Goal: Task Accomplishment & Management: Manage account settings

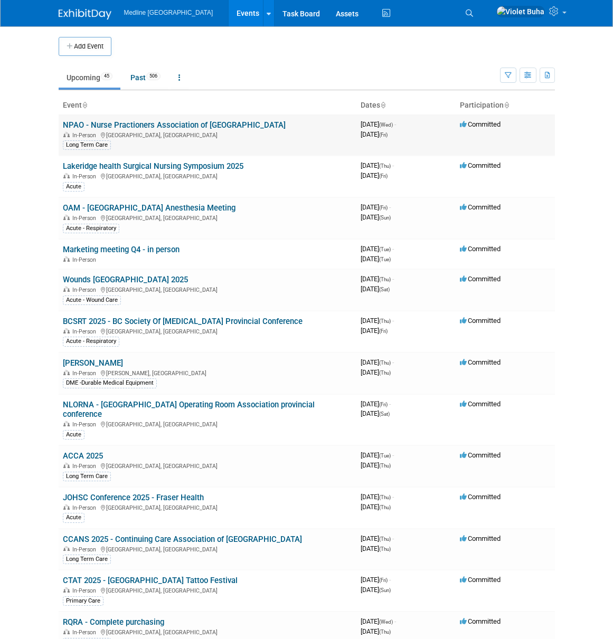
click at [184, 128] on link "NPAO - Nurse Practioners Association of [GEOGRAPHIC_DATA]" at bounding box center [174, 124] width 223 height 9
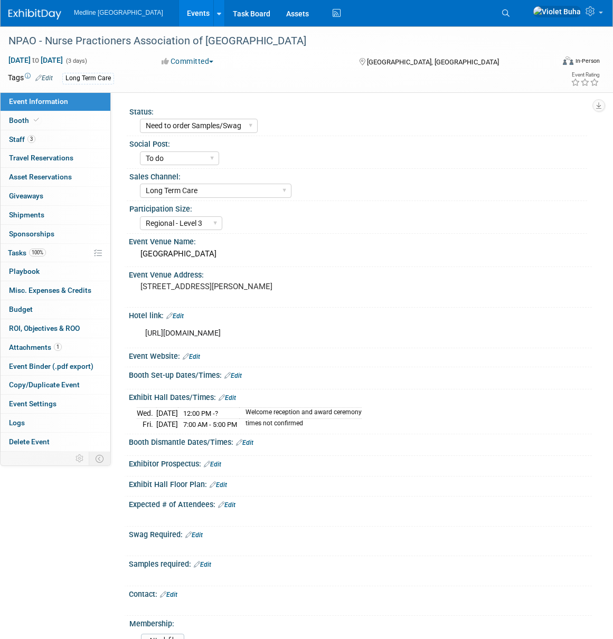
select select "Need to order Samples/Swag"
select select "To do"
select select "Long Term Care"
select select "Regional - Level 3"
click at [49, 137] on link "3 Staff 3" at bounding box center [56, 139] width 110 height 18
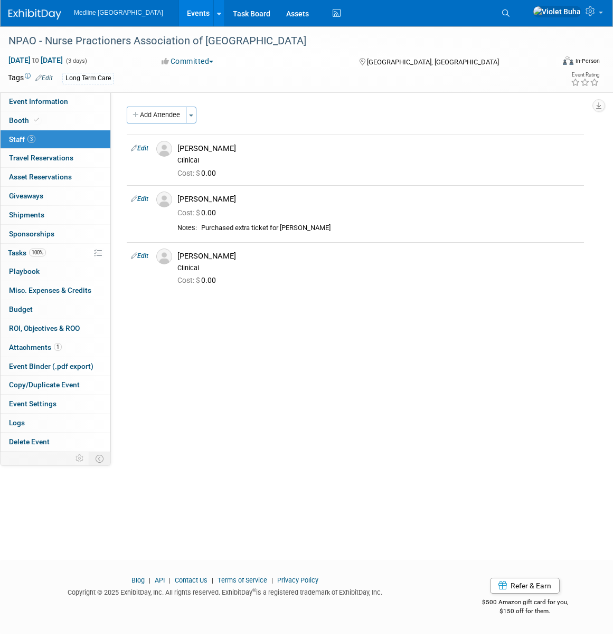
click at [41, 13] on img at bounding box center [34, 14] width 53 height 11
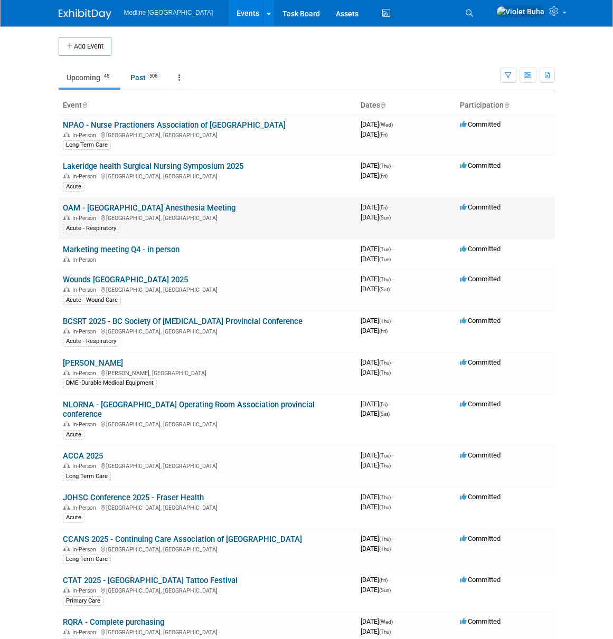
click at [108, 209] on link "OAM - [GEOGRAPHIC_DATA] Anesthesia Meeting" at bounding box center [149, 207] width 173 height 9
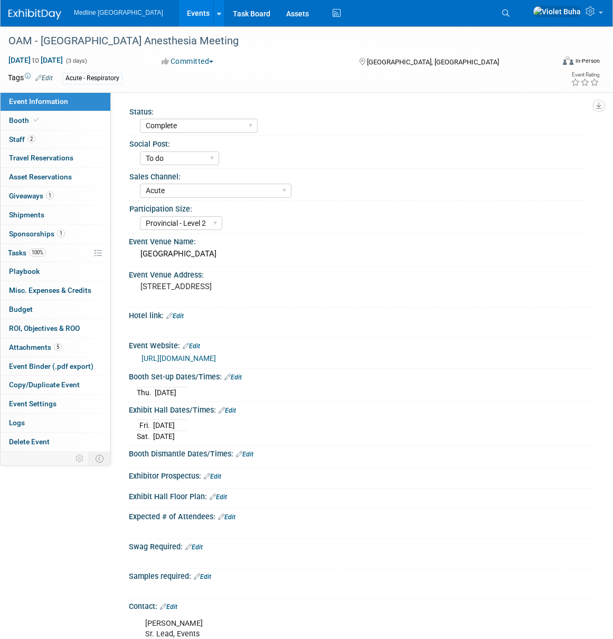
select select "Complete"
select select "To do"
select select "Acute"
select select "Provincial - Level 2"
click at [75, 142] on link "2 Staff 2" at bounding box center [56, 139] width 110 height 18
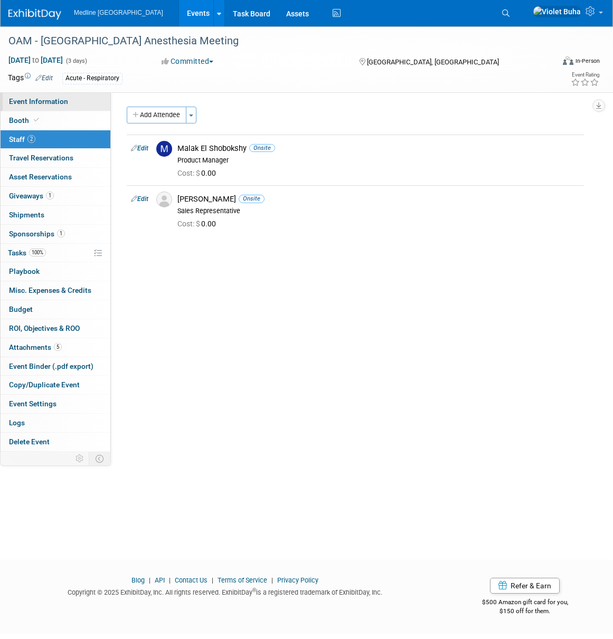
click at [46, 103] on span "Event Information" at bounding box center [38, 101] width 59 height 8
select select "Complete"
select select "To do"
select select "Acute"
select select "Provincial - Level 2"
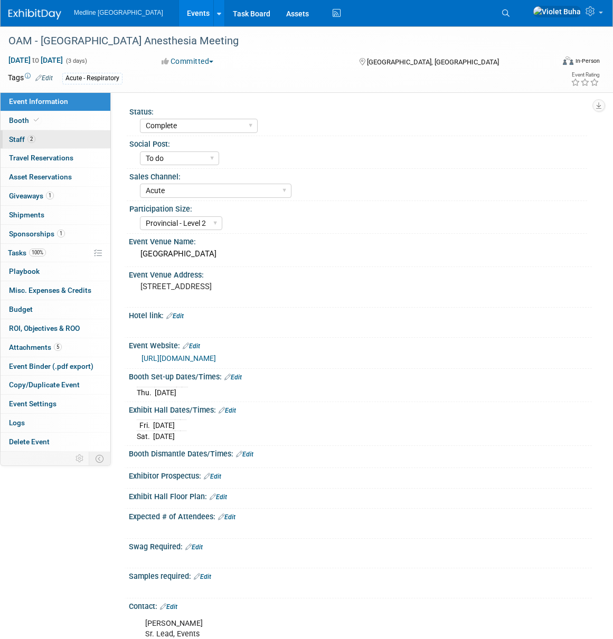
click at [78, 138] on link "2 Staff 2" at bounding box center [56, 139] width 110 height 18
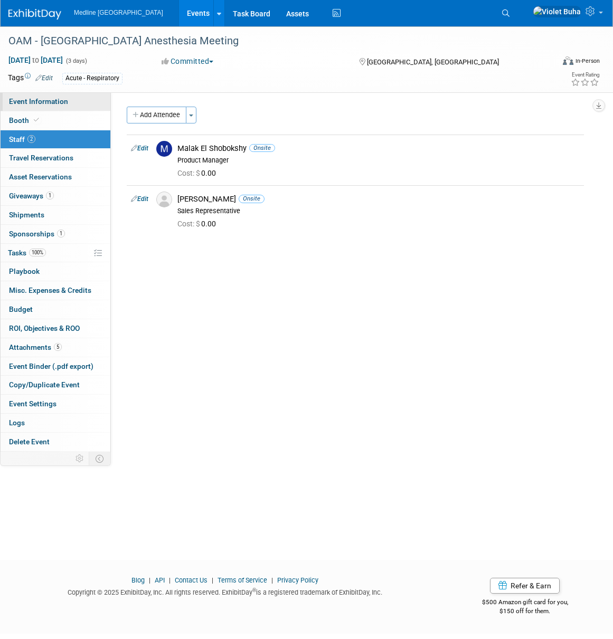
click at [84, 98] on link "Event Information" at bounding box center [56, 101] width 110 height 18
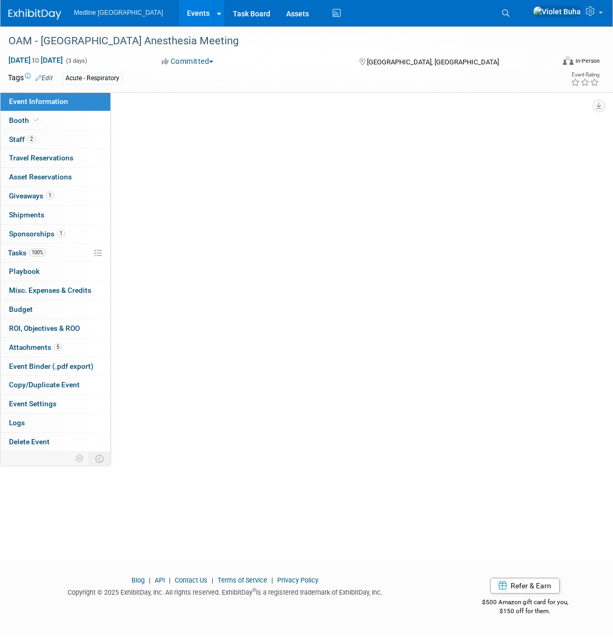
select select "Complete"
select select "To do"
select select "Acute"
select select "Provincial - Level 2"
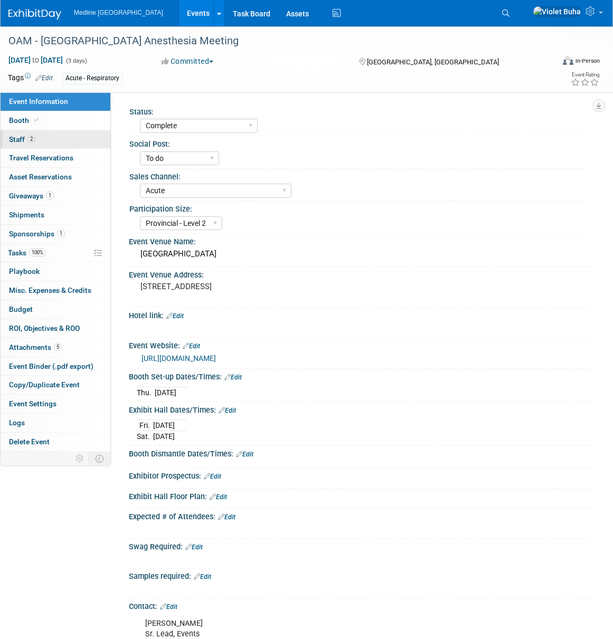
click at [59, 137] on link "2 Staff 2" at bounding box center [56, 139] width 110 height 18
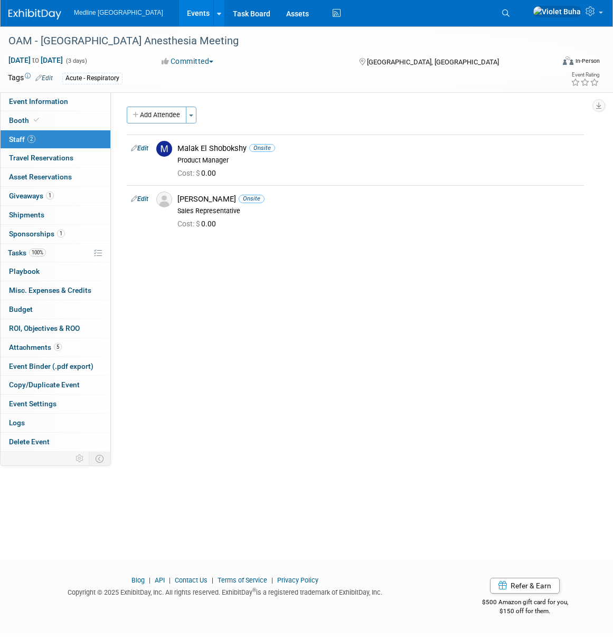
click at [269, 278] on div "Status: Waiting for information In progress Need to order Samples/Swag Complete…" at bounding box center [351, 271] width 481 height 359
click at [431, 112] on div "Add Attendee Toggle Dropdown Quick -Tag Attendees Apply" at bounding box center [355, 115] width 457 height 17
click at [45, 106] on link "Event Information" at bounding box center [56, 101] width 110 height 18
select select "Complete"
select select "To do"
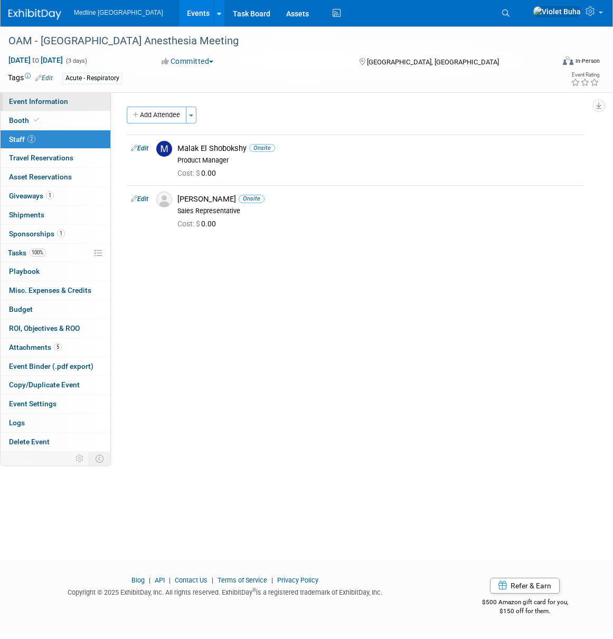
select select "Acute"
select select "Provincial - Level 2"
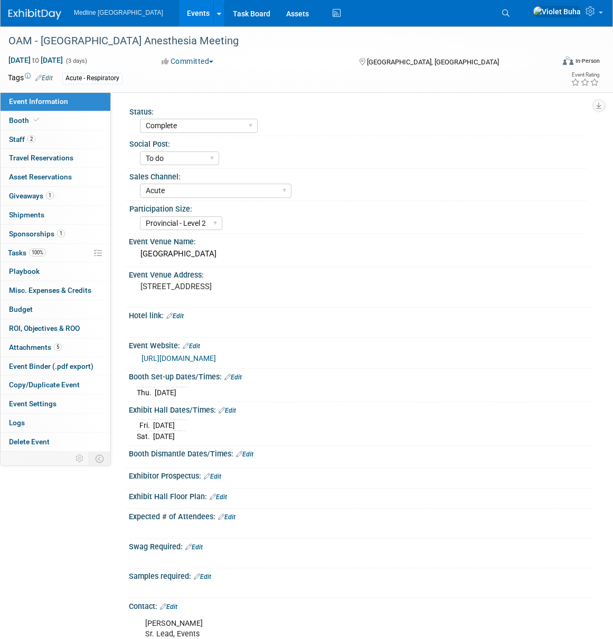
click at [42, 17] on img at bounding box center [34, 14] width 53 height 11
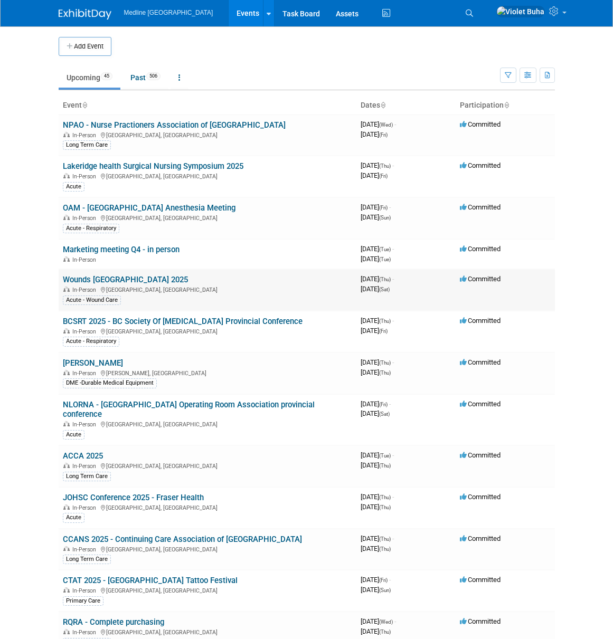
click at [113, 282] on link "Wounds [GEOGRAPHIC_DATA] 2025" at bounding box center [125, 279] width 125 height 9
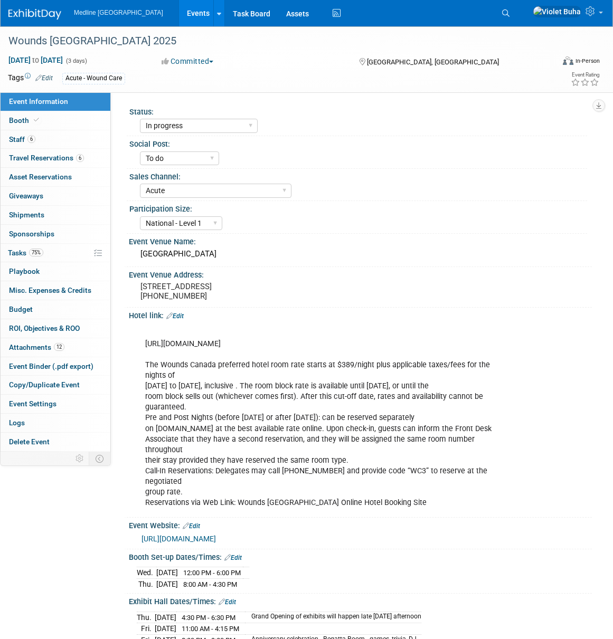
select select "In progress"
select select "To do"
select select "Acute"
select select "National - Level 1"
click at [63, 144] on link "6 Staff 6" at bounding box center [56, 139] width 110 height 18
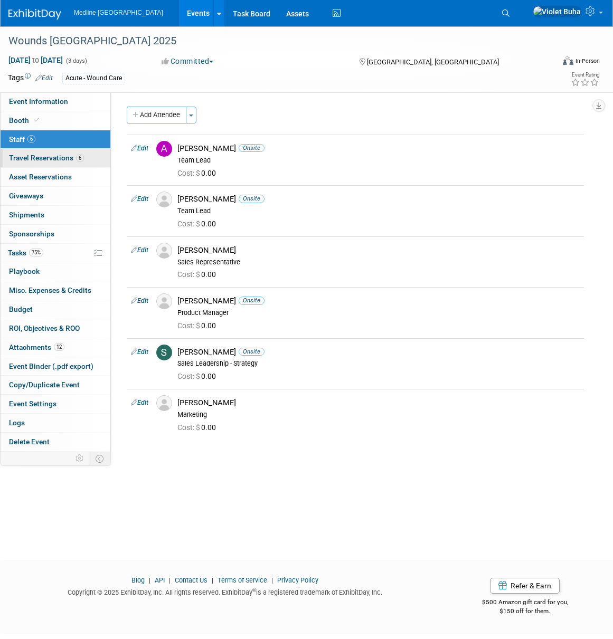
click at [42, 157] on span "Travel Reservations 6" at bounding box center [46, 158] width 75 height 8
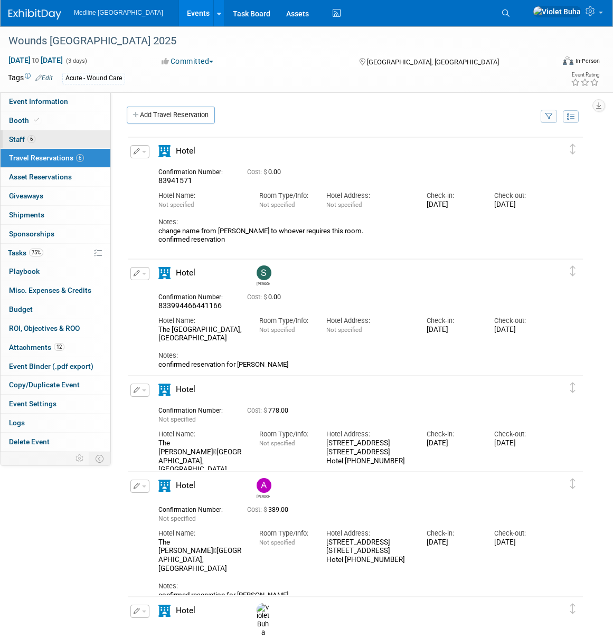
click at [48, 144] on link "6 Staff 6" at bounding box center [56, 139] width 110 height 18
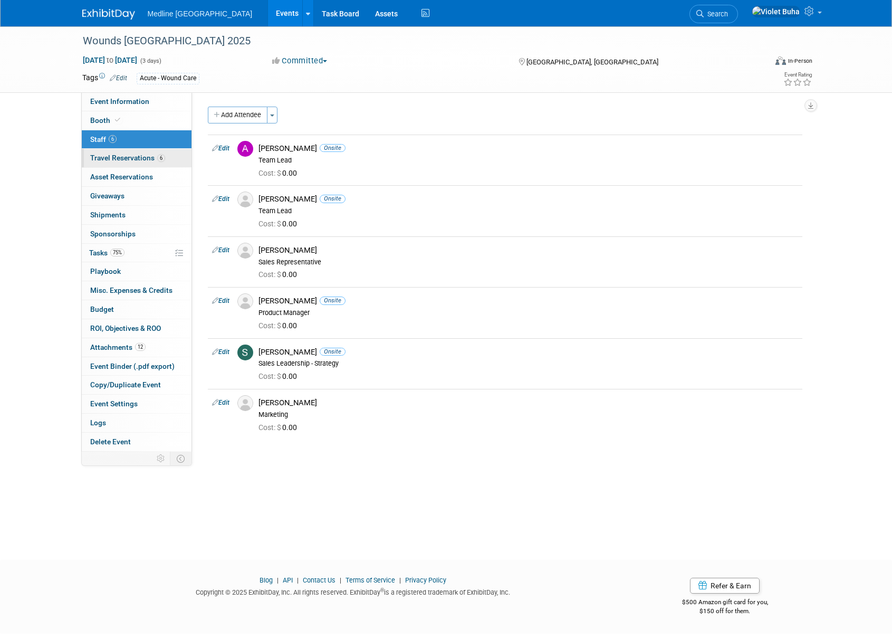
click at [125, 158] on span "Travel Reservations 6" at bounding box center [127, 158] width 75 height 8
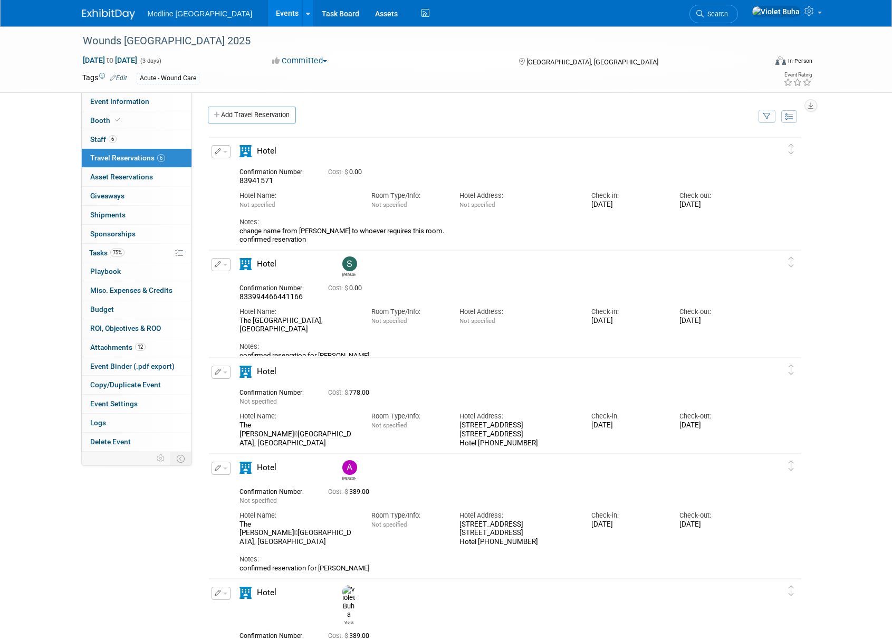
click at [226, 264] on button "button" at bounding box center [221, 264] width 19 height 13
click at [248, 285] on button "Edit Reservation" at bounding box center [256, 282] width 89 height 15
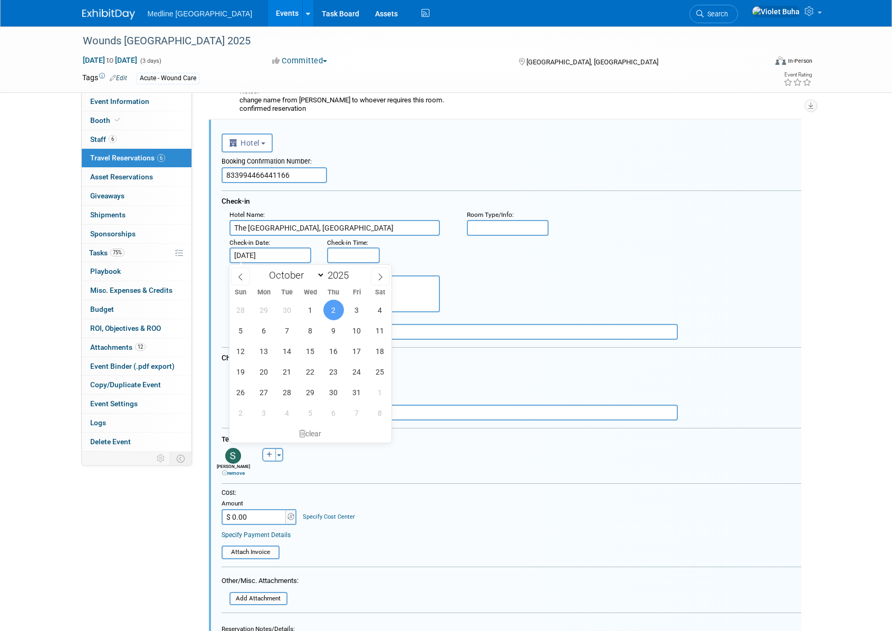
click at [289, 257] on input "Oct 2, 2025" at bounding box center [271, 255] width 82 height 16
click at [313, 310] on span "1" at bounding box center [310, 310] width 21 height 21
type input "[DATE]"
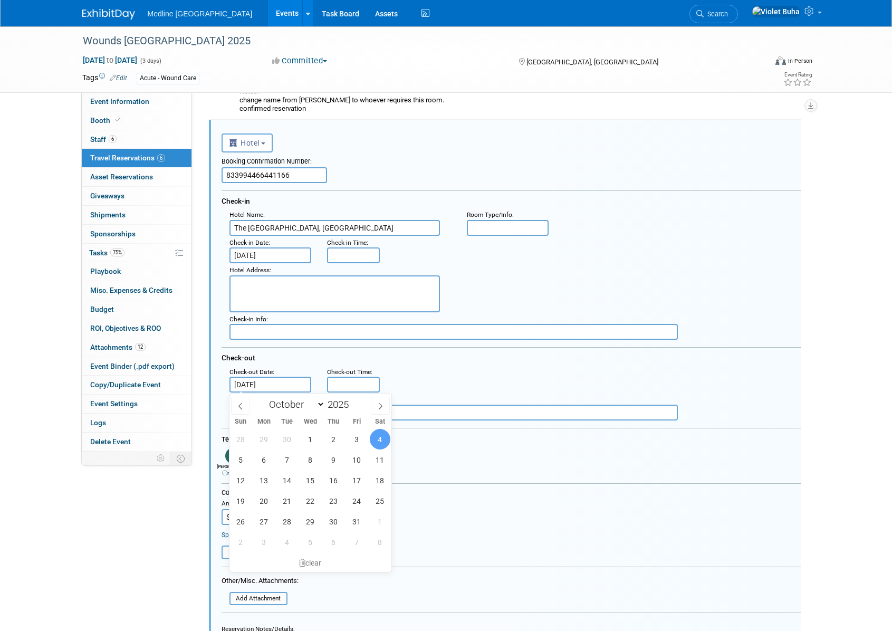
click at [285, 385] on input "Oct 4, 2025" at bounding box center [271, 385] width 82 height 16
click at [337, 442] on span "2" at bounding box center [333, 439] width 21 height 21
type input "Oct 2, 2025"
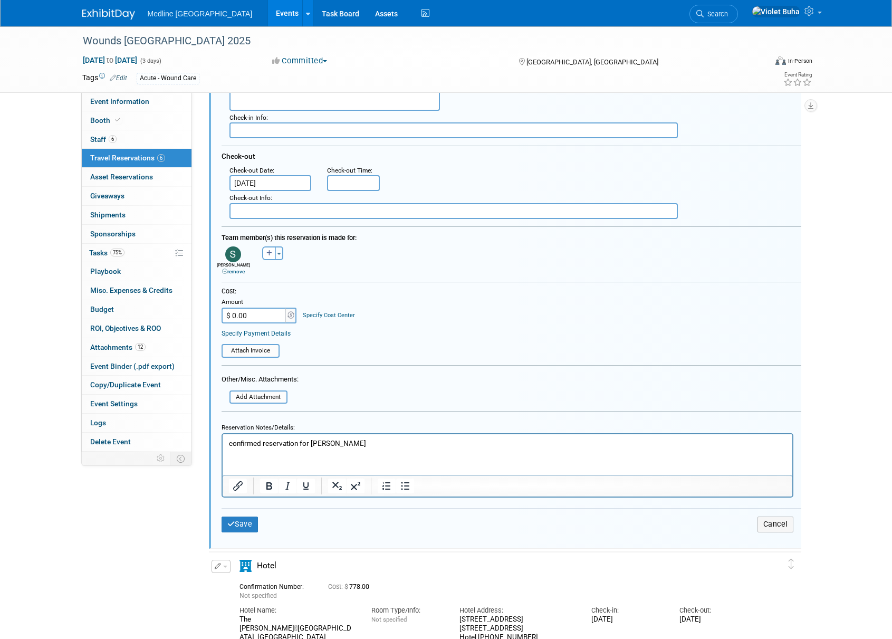
scroll to position [334, 0]
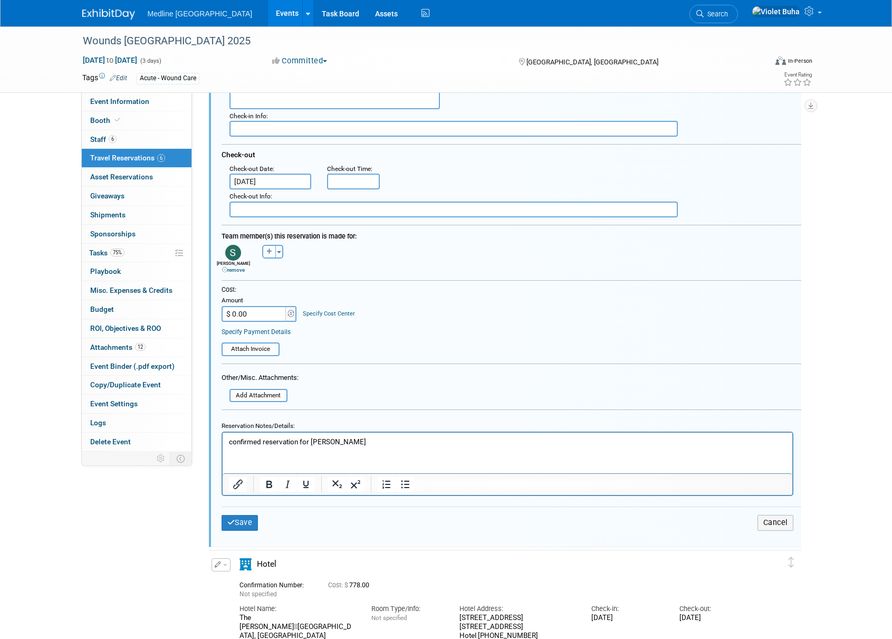
click at [612, 347] on div "Wounds Canada 2025 Oct 2, 2025 to Oct 4, 2025 (3 days) Oct 2, 2025 to Oct 4, 20…" at bounding box center [446, 381] width 892 height 1378
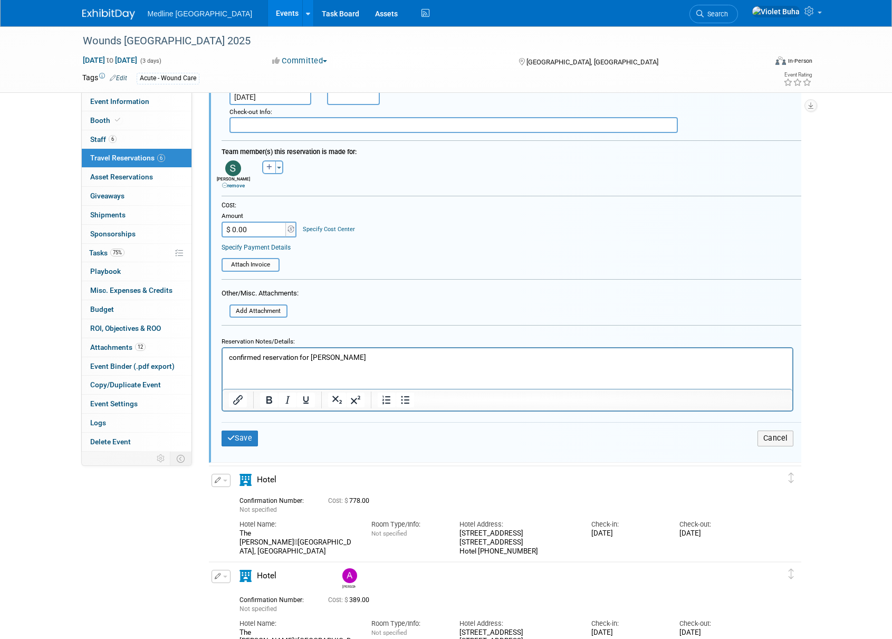
scroll to position [424, 0]
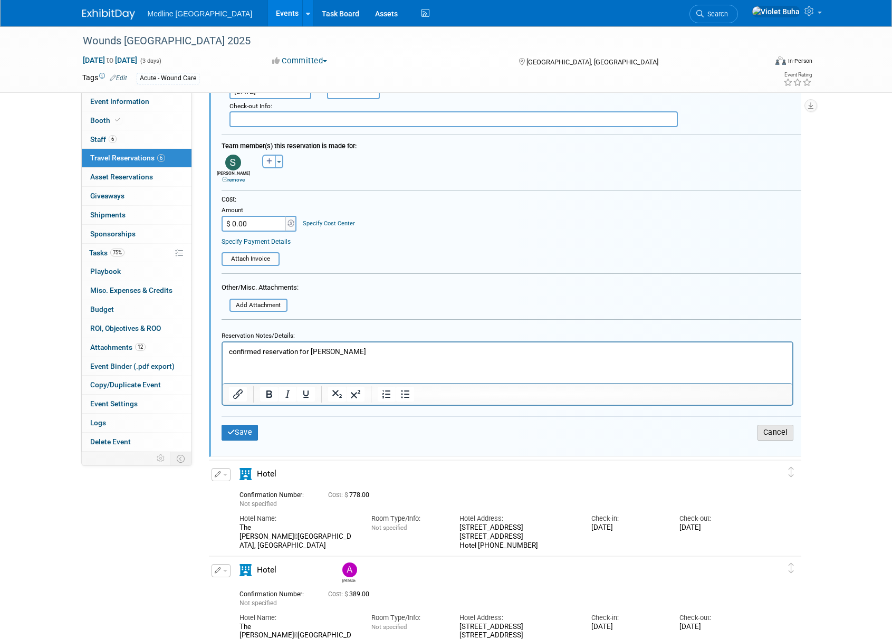
click at [612, 435] on button "Cancel" at bounding box center [776, 432] width 36 height 15
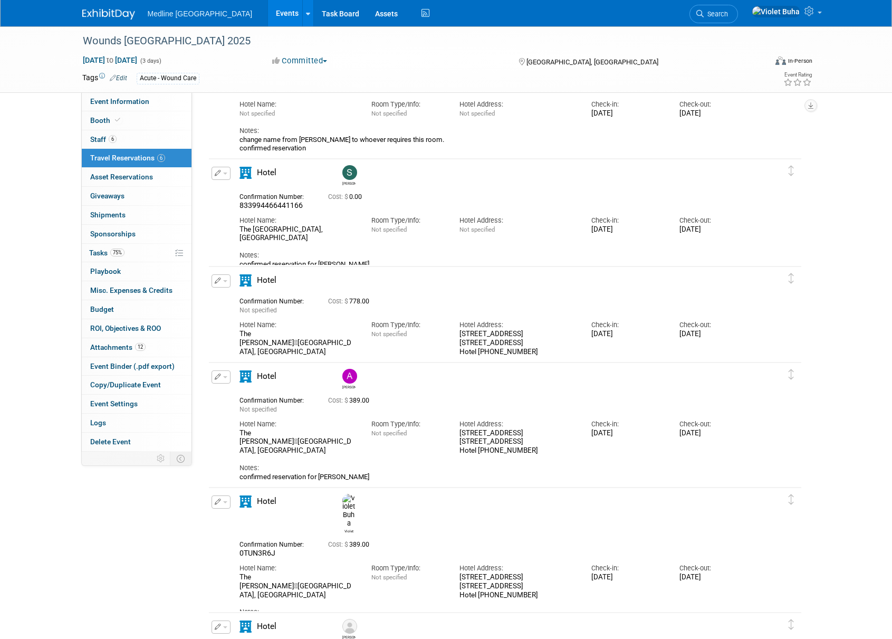
scroll to position [90, 0]
click at [225, 283] on span "button" at bounding box center [225, 283] width 4 height 2
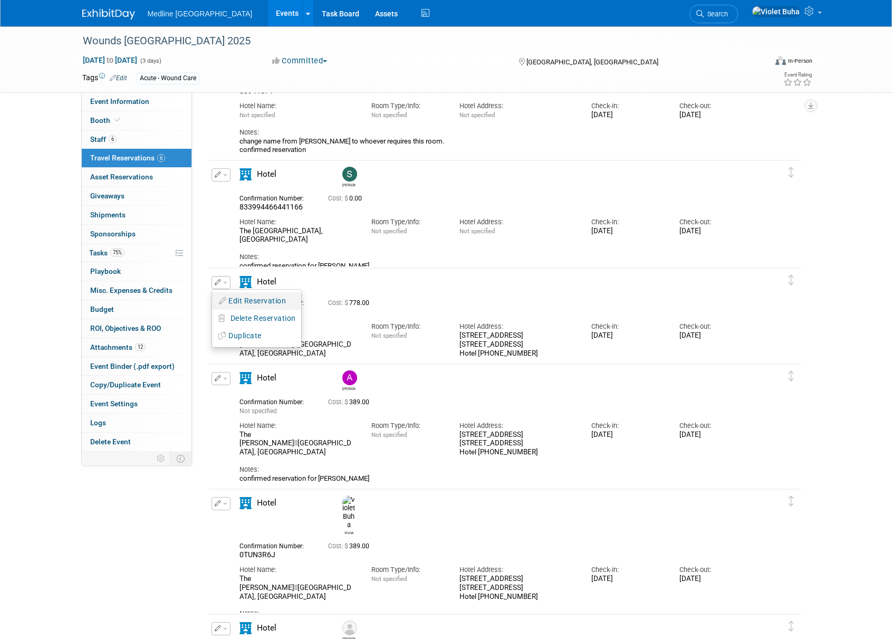
click at [235, 303] on button "Edit Reservation" at bounding box center [256, 300] width 89 height 15
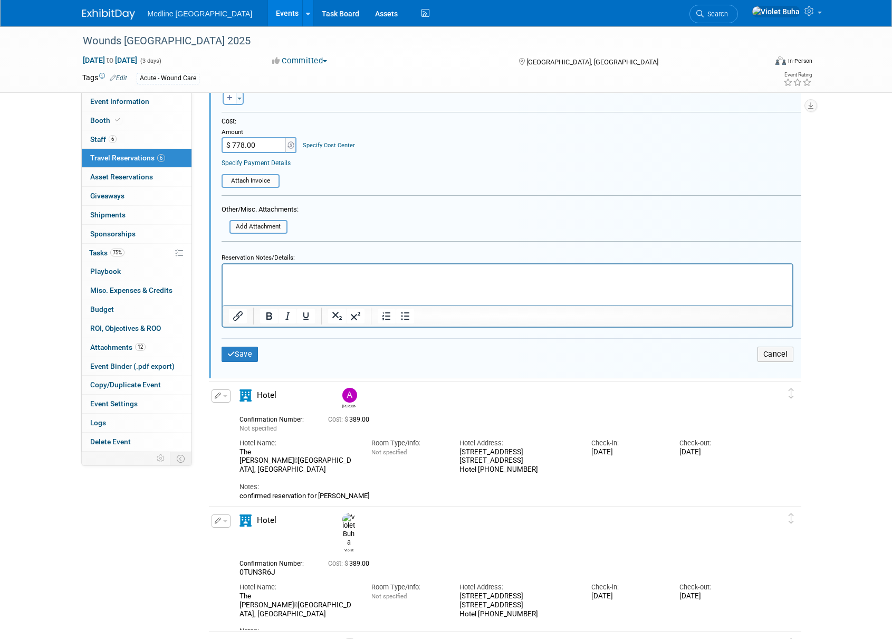
scroll to position [599, 0]
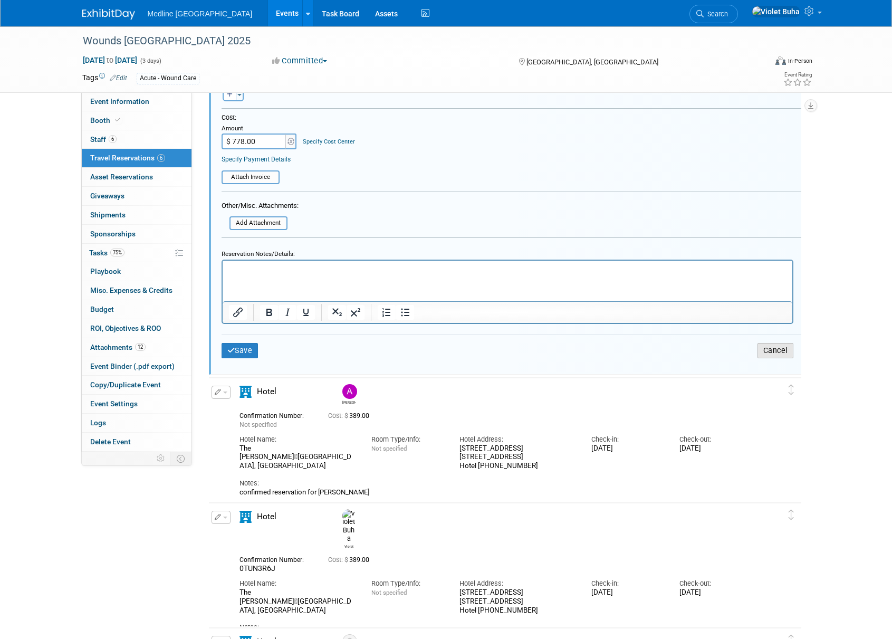
click at [612, 350] on button "Cancel" at bounding box center [776, 350] width 36 height 15
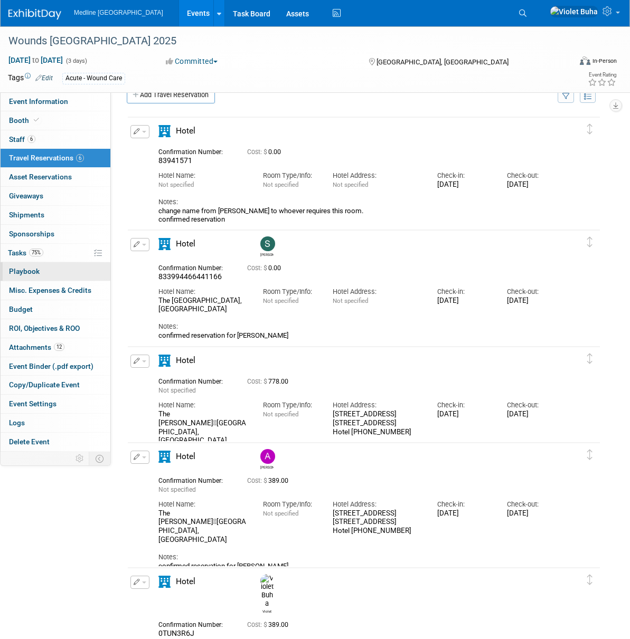
scroll to position [0, 0]
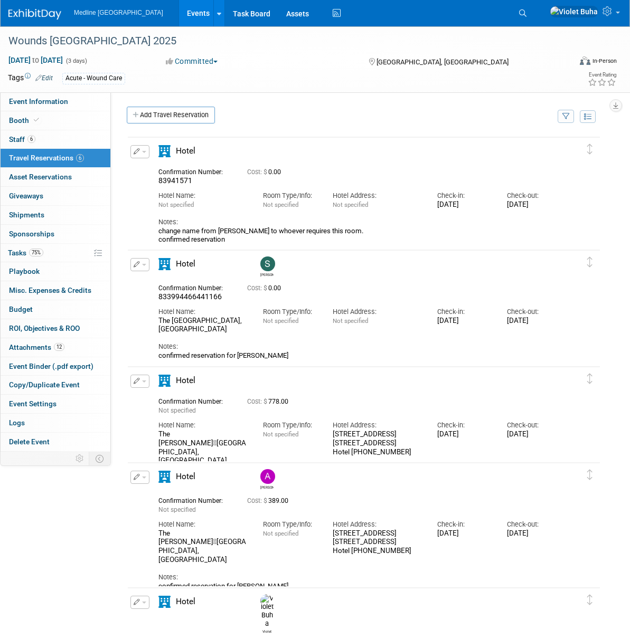
click at [144, 265] on span "button" at bounding box center [144, 265] width 4 height 2
click at [406, 186] on div "Hotel Address: Not specified" at bounding box center [377, 198] width 104 height 24
click at [142, 151] on span "button" at bounding box center [144, 152] width 4 height 2
click at [160, 188] on span "Delete Reservation" at bounding box center [181, 187] width 65 height 8
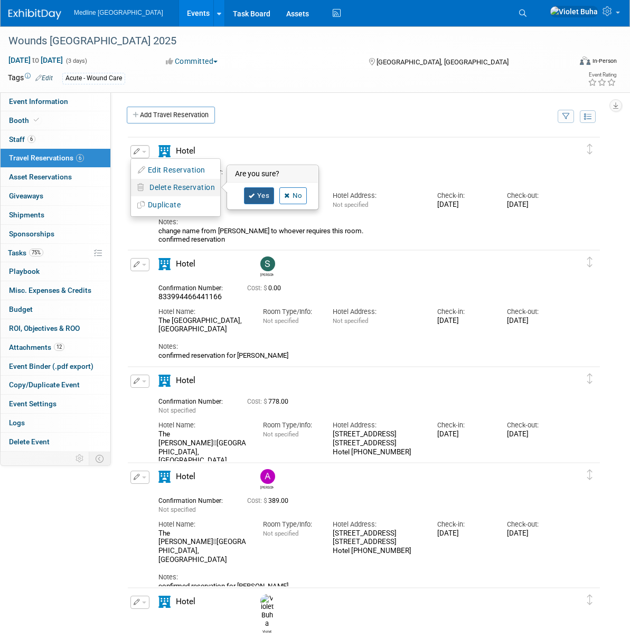
click at [265, 195] on link "Yes" at bounding box center [259, 195] width 31 height 17
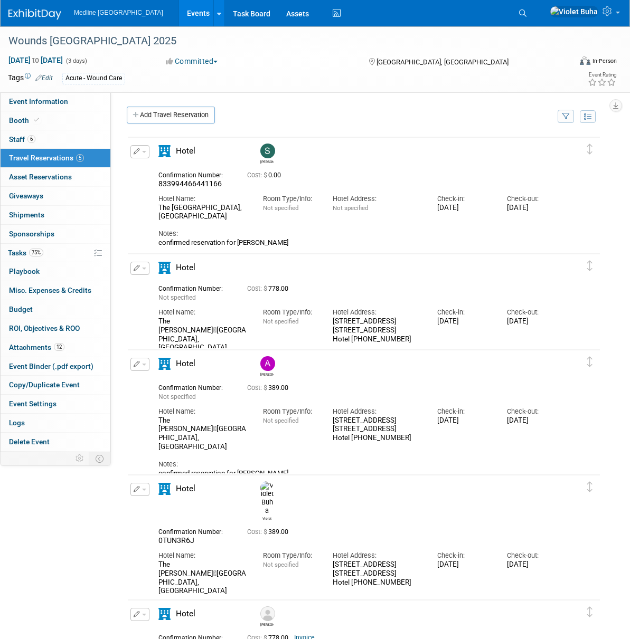
click at [143, 269] on span "button" at bounding box center [144, 269] width 4 height 2
click at [158, 291] on button "Edit Reservation" at bounding box center [175, 286] width 89 height 15
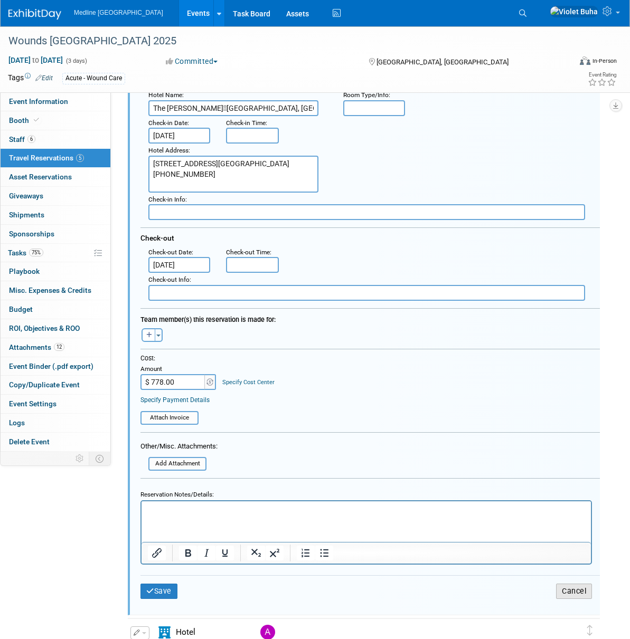
click at [576, 592] on button "Cancel" at bounding box center [574, 591] width 36 height 15
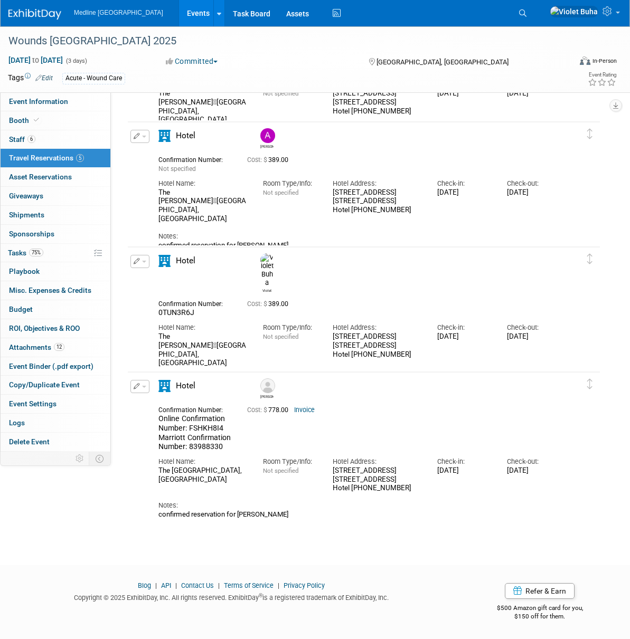
scroll to position [228, 0]
click at [142, 261] on span "button" at bounding box center [144, 262] width 4 height 2
click at [480, 416] on div "Confirmation Number: Online Confirmation Number: FSHKH8I4 Marriott Confirmation…" at bounding box center [359, 427] width 418 height 49
click at [144, 262] on span "button" at bounding box center [144, 262] width 4 height 2
click at [345, 385] on div "confirmed reservation" at bounding box center [359, 389] width 402 height 8
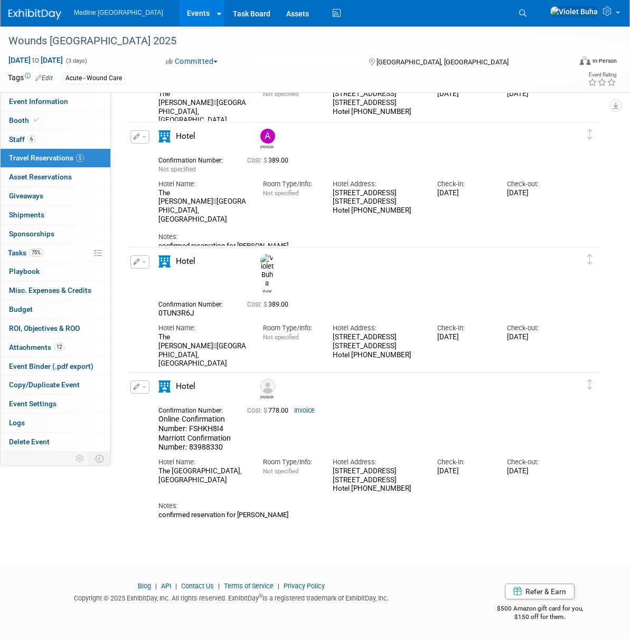
click at [144, 261] on span "button" at bounding box center [144, 262] width 4 height 2
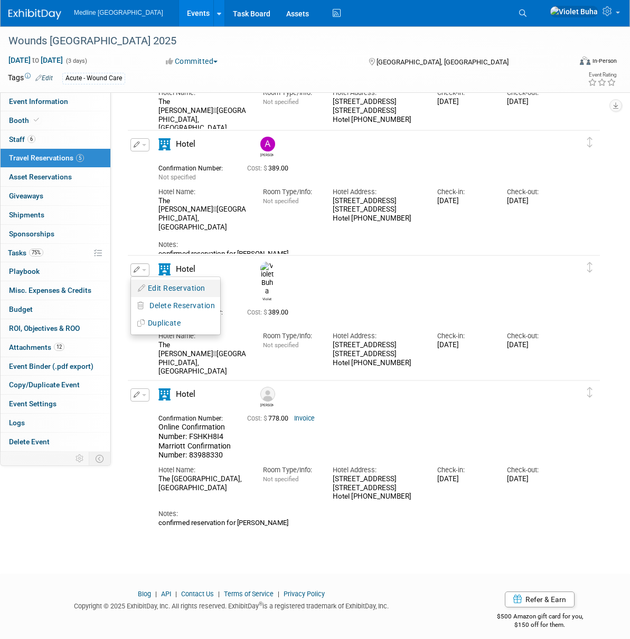
scroll to position [218, 0]
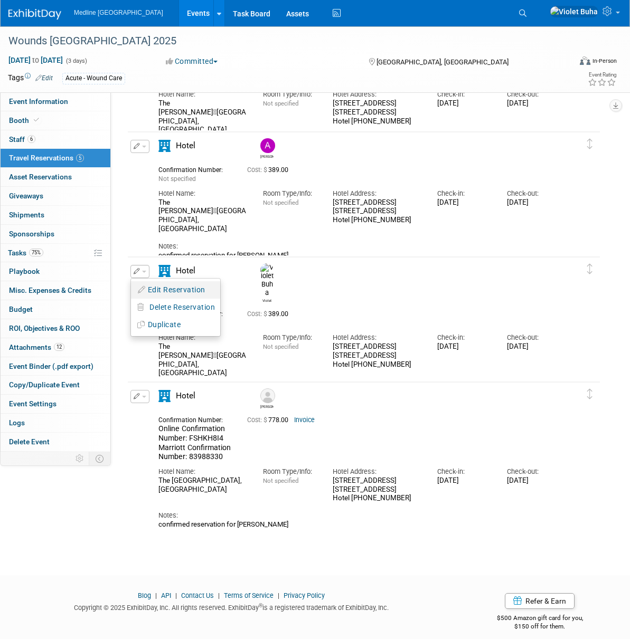
click at [176, 290] on button "Edit Reservation" at bounding box center [175, 289] width 89 height 15
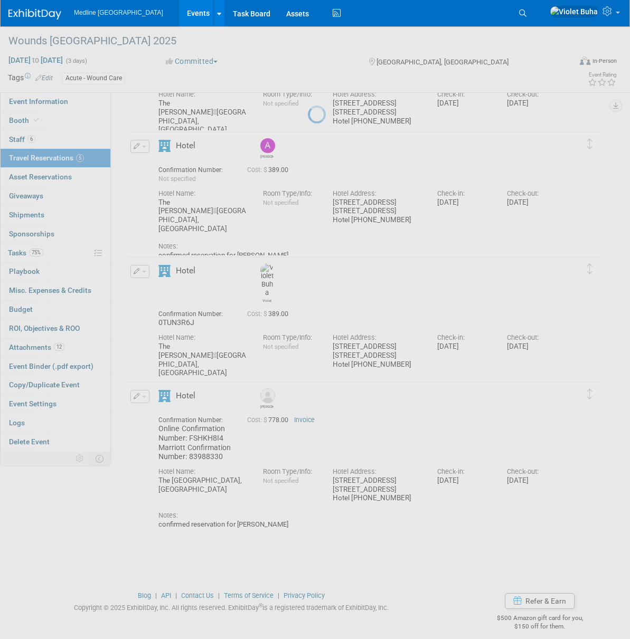
select select "f2473f30-a4c7-411b-8df7-12f204a847b5"
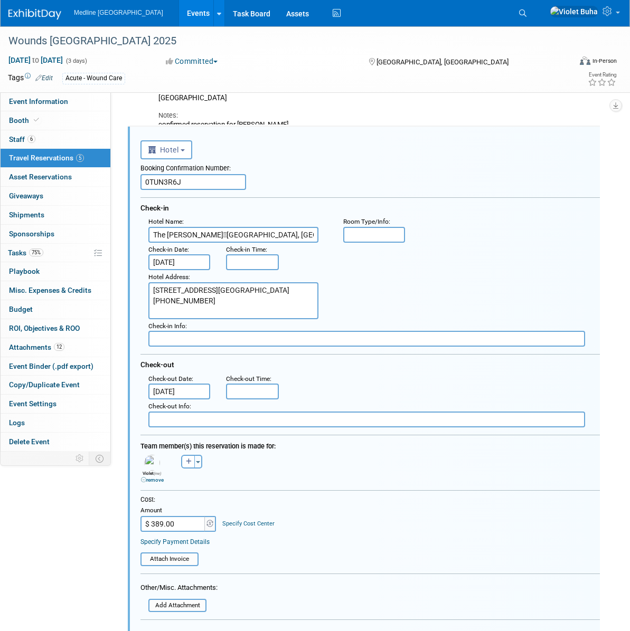
scroll to position [0, 0]
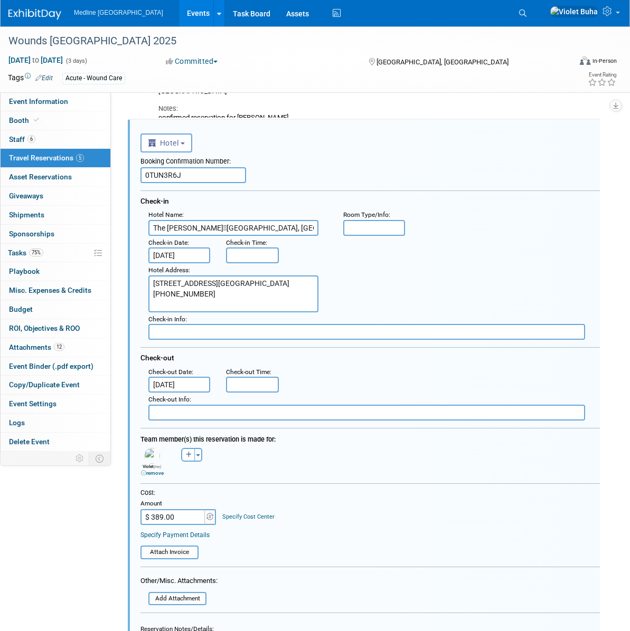
click at [149, 472] on link "remove" at bounding box center [152, 473] width 23 height 6
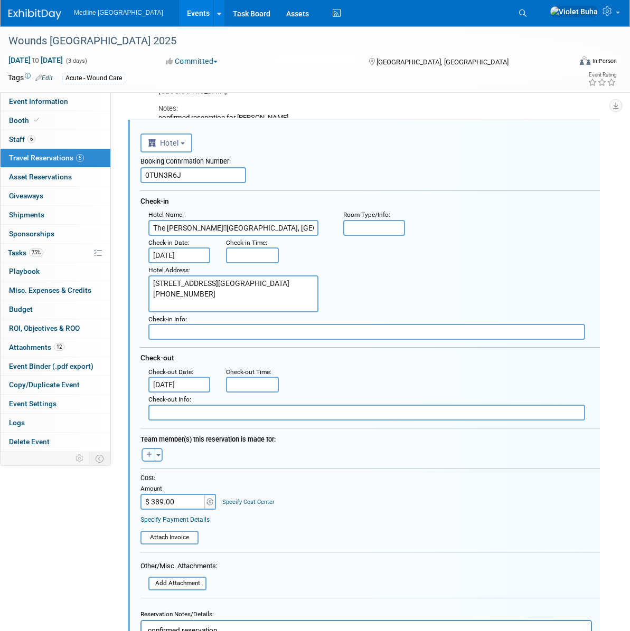
click at [150, 456] on icon "button" at bounding box center [149, 455] width 6 height 6
select select
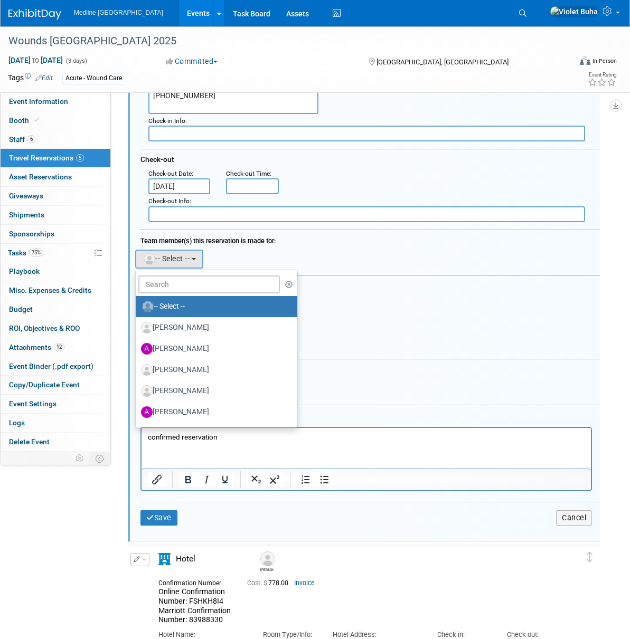
scroll to position [559, 0]
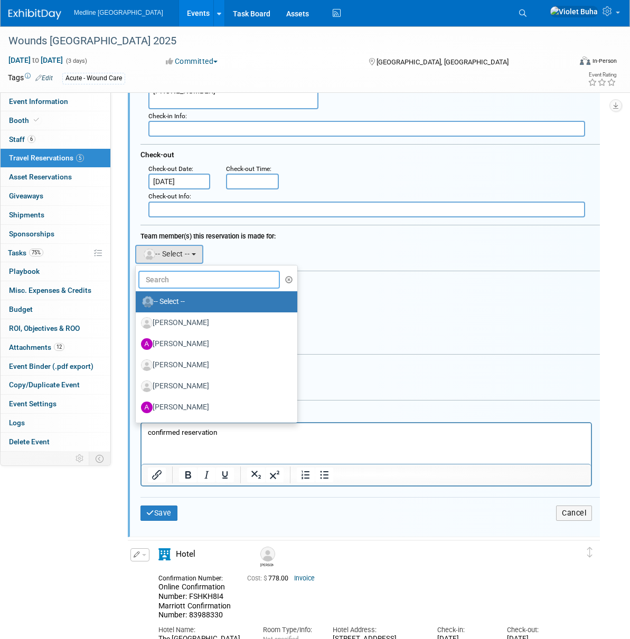
click at [199, 279] on input "text" at bounding box center [208, 280] width 141 height 18
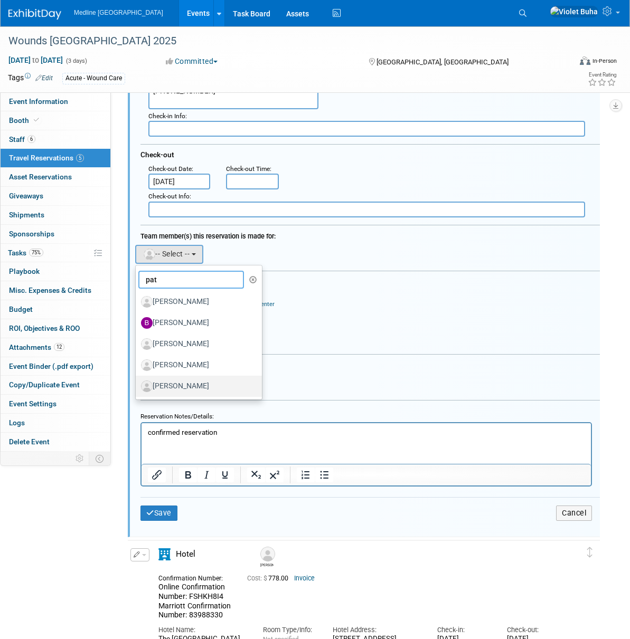
type input "pat"
click at [202, 386] on label "Patricia Stanfel" at bounding box center [196, 386] width 110 height 17
click at [137, 386] on input "Patricia Stanfel" at bounding box center [133, 385] width 7 height 7
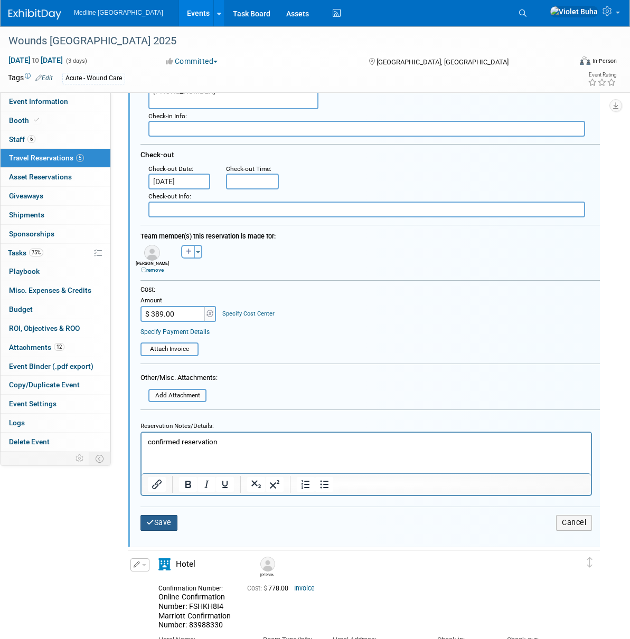
click at [170, 522] on button "Save" at bounding box center [158, 522] width 37 height 15
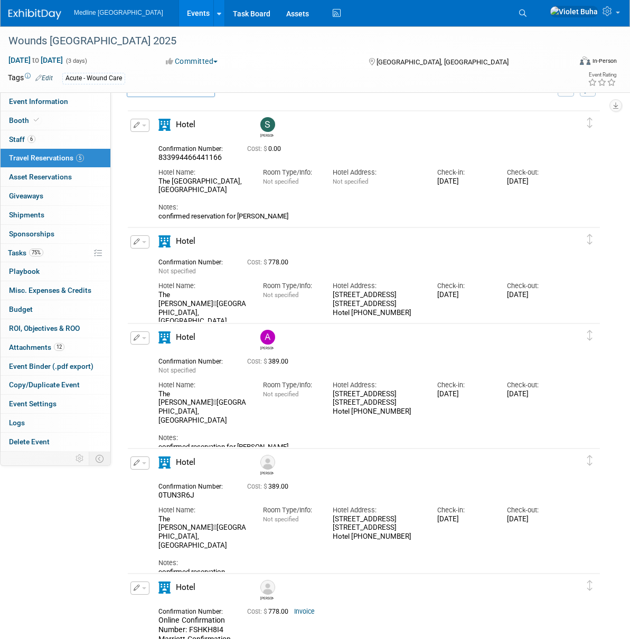
scroll to position [0, 0]
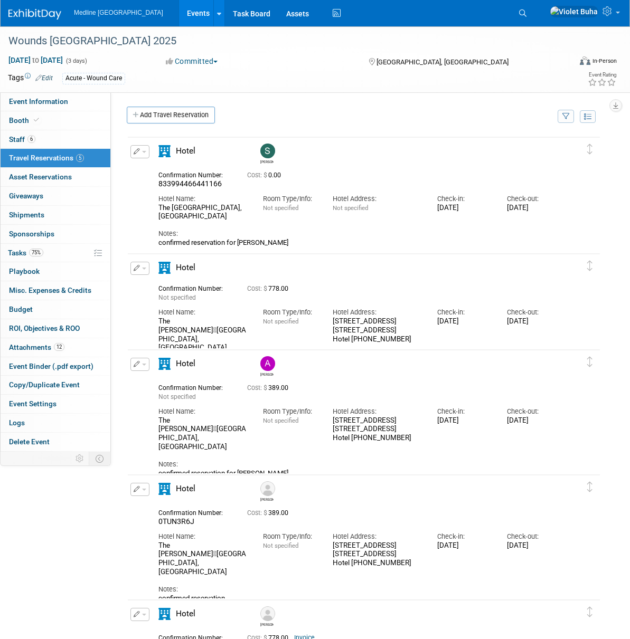
click at [145, 364] on button "button" at bounding box center [139, 364] width 19 height 13
click at [164, 403] on span "Delete Reservation" at bounding box center [181, 400] width 65 height 8
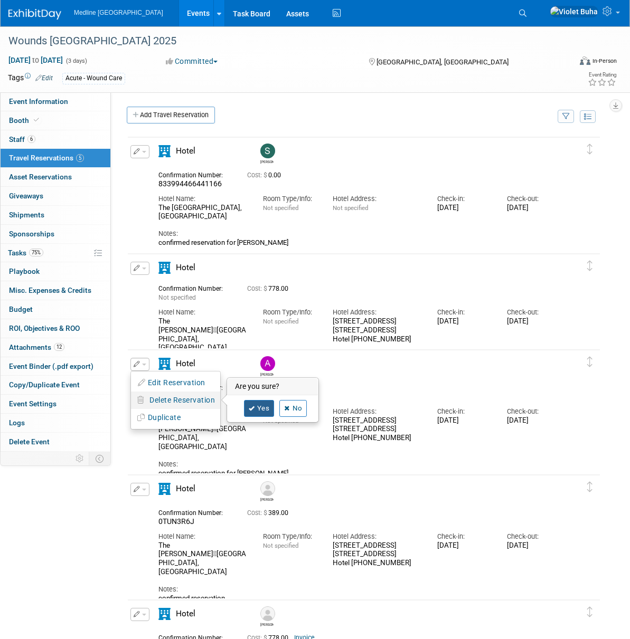
click at [259, 411] on link "Yes" at bounding box center [259, 408] width 31 height 17
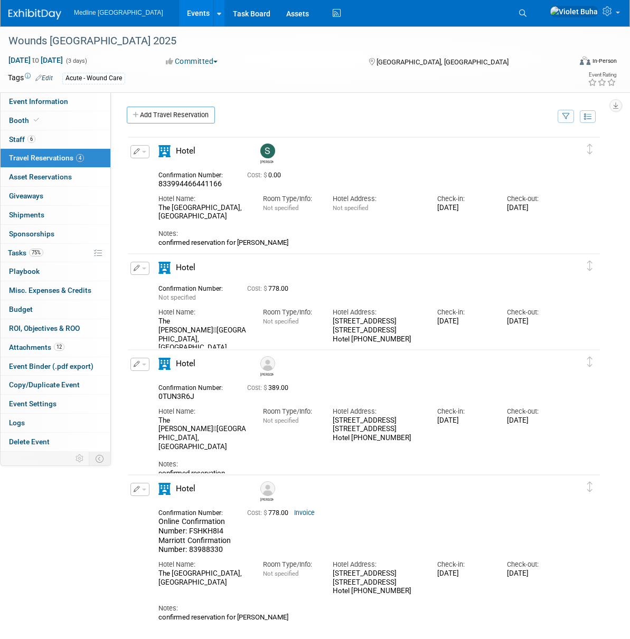
click at [146, 268] on button "button" at bounding box center [139, 268] width 19 height 13
click at [151, 286] on button "Edit Reservation" at bounding box center [175, 286] width 89 height 15
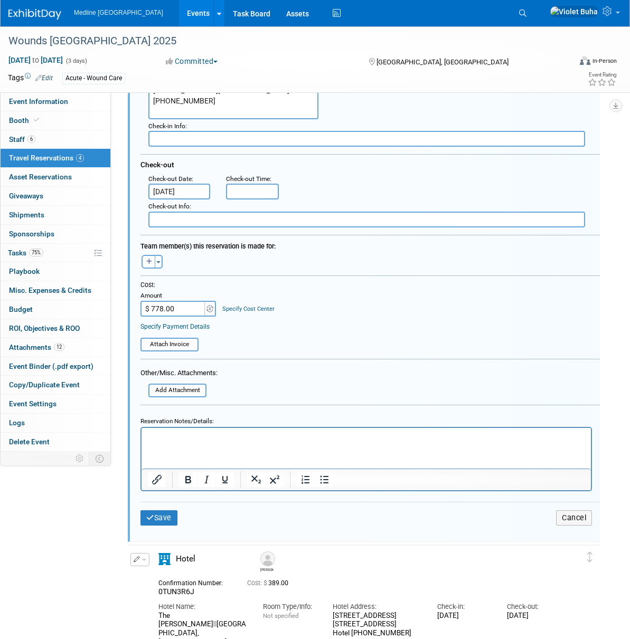
scroll to position [331, 0]
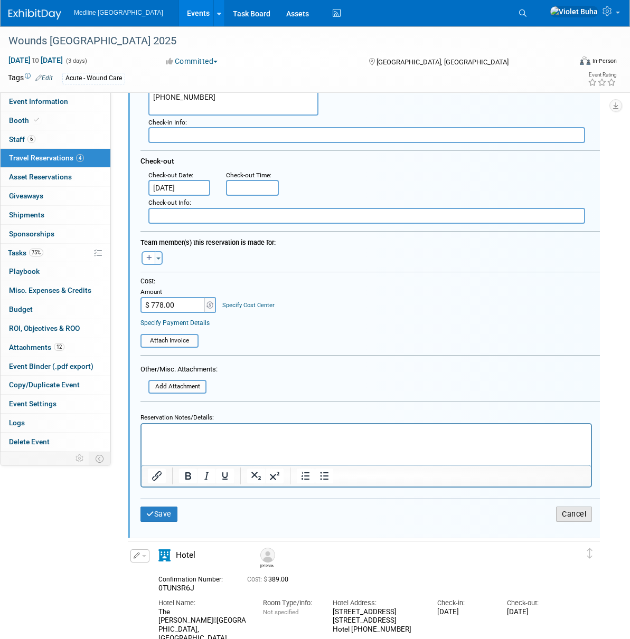
click at [567, 513] on button "Cancel" at bounding box center [574, 514] width 36 height 15
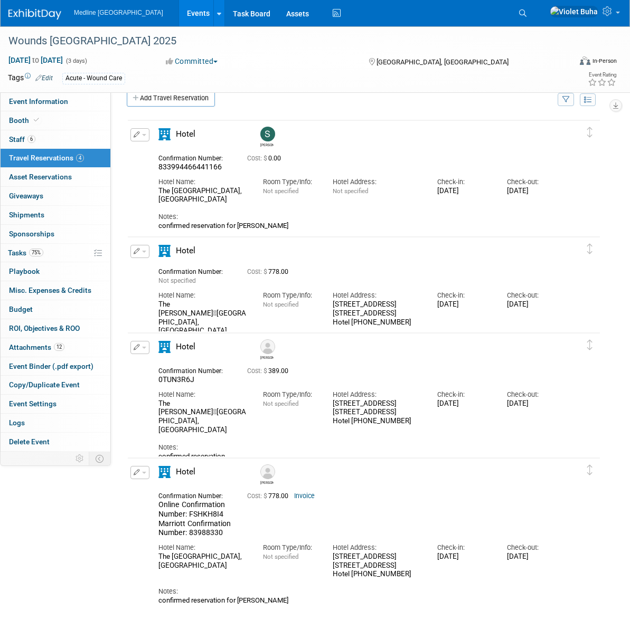
scroll to position [0, 0]
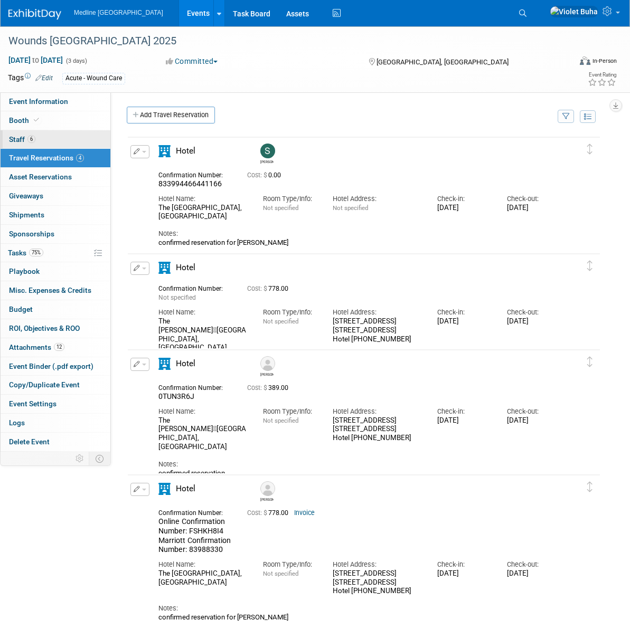
click at [54, 141] on link "6 Staff 6" at bounding box center [56, 139] width 110 height 18
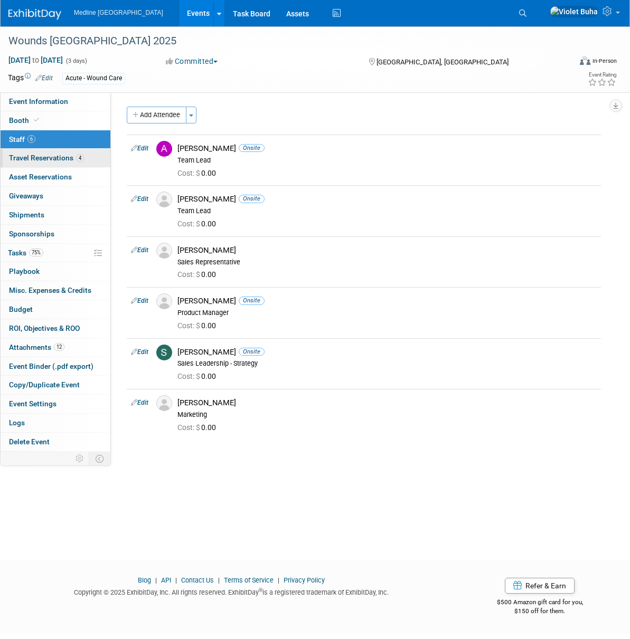
click at [66, 158] on span "Travel Reservations 4" at bounding box center [46, 158] width 75 height 8
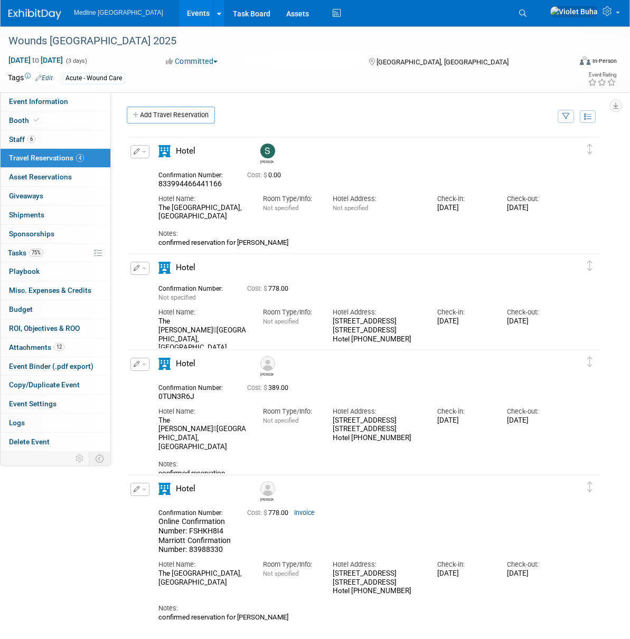
click at [146, 153] on button "button" at bounding box center [139, 151] width 19 height 13
click at [151, 166] on button "Edit Reservation" at bounding box center [175, 170] width 89 height 15
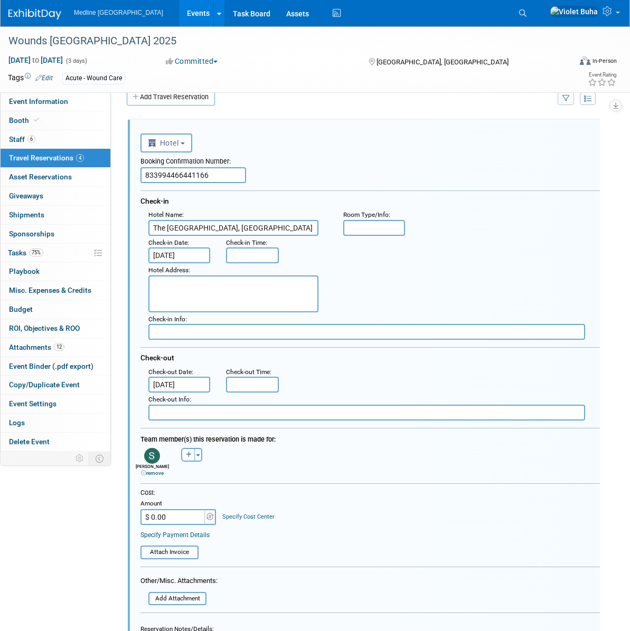
click at [194, 257] on input "Oct 2, 2025" at bounding box center [179, 255] width 62 height 16
click at [410, 278] on div "Hotel Address :" at bounding box center [373, 287] width 467 height 49
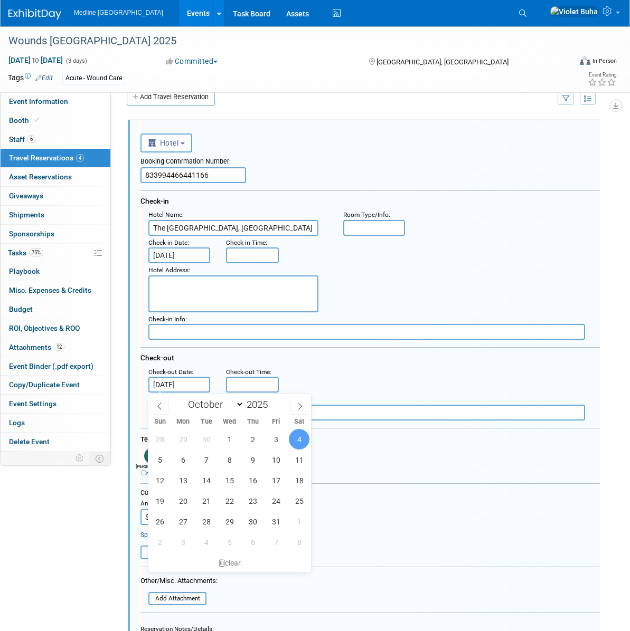
click at [197, 381] on input "Oct 4, 2025" at bounding box center [179, 385] width 62 height 16
click at [280, 440] on span "3" at bounding box center [275, 439] width 21 height 21
type input "Oct 3, 2025"
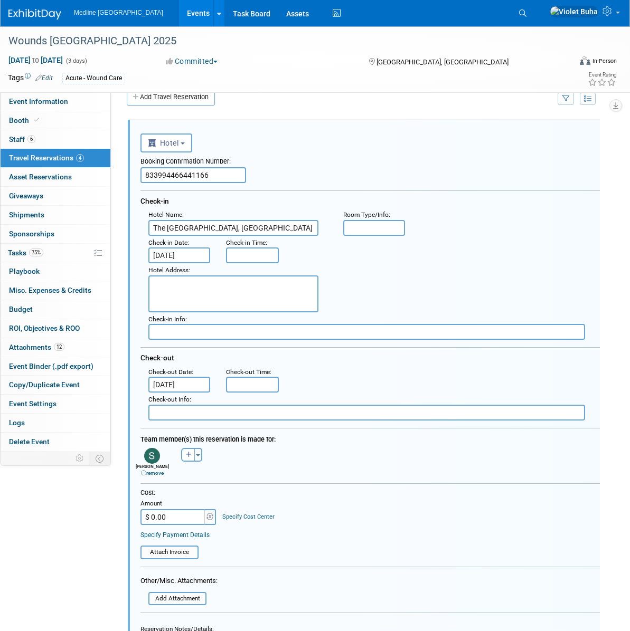
click at [150, 473] on link "remove" at bounding box center [152, 473] width 23 height 6
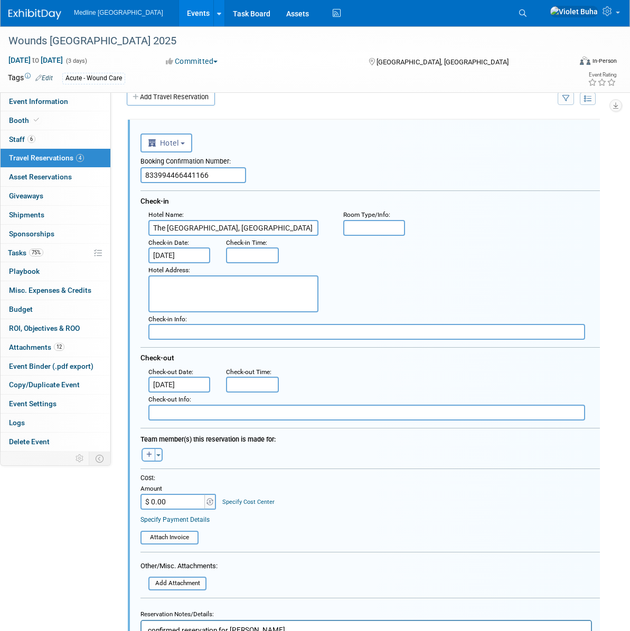
click at [153, 455] on button "button" at bounding box center [148, 455] width 14 height 14
select select
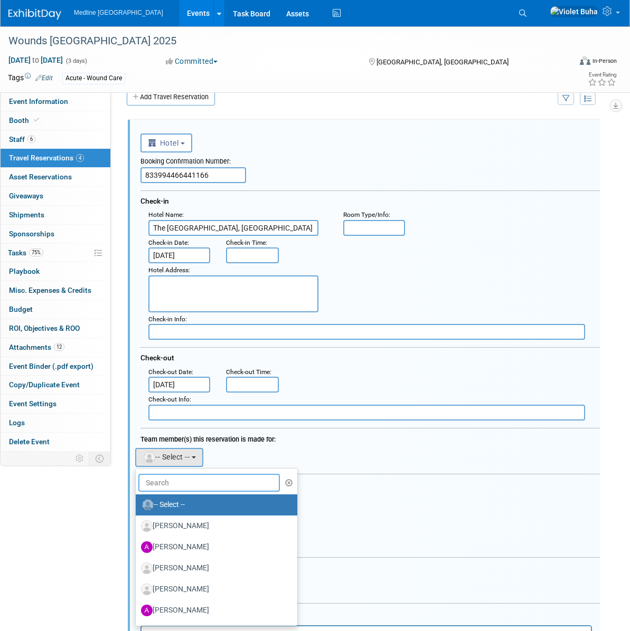
click at [184, 485] on input "text" at bounding box center [208, 483] width 141 height 18
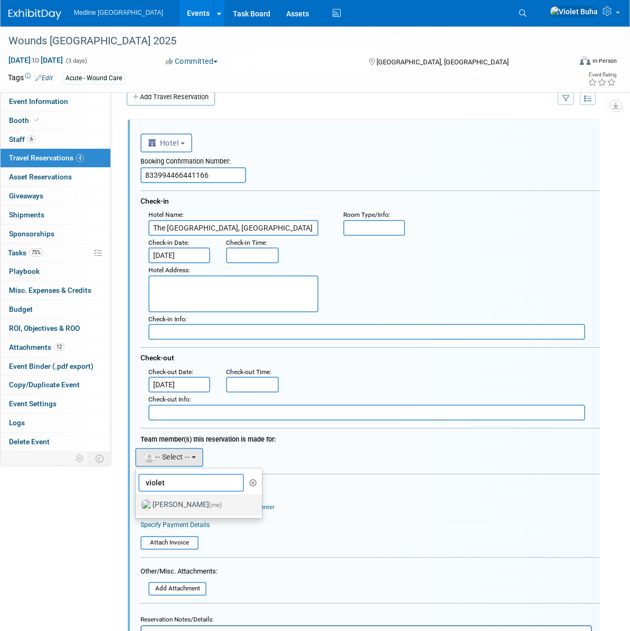
type input "violet"
click at [176, 505] on label "Violet Buha (me)" at bounding box center [196, 505] width 110 height 17
click at [137, 505] on input "Violet Buha (me)" at bounding box center [133, 503] width 7 height 7
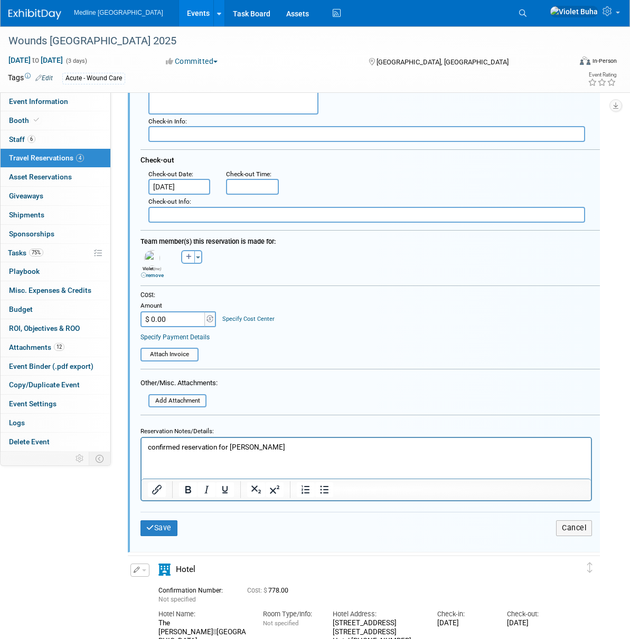
scroll to position [210, 0]
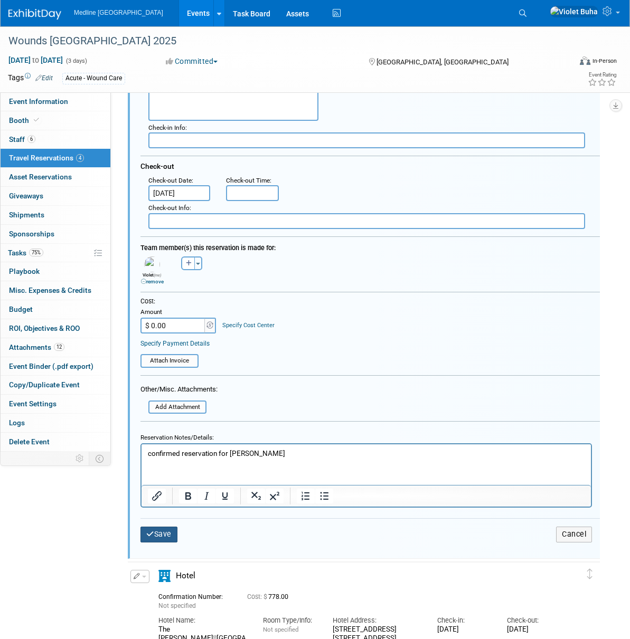
click at [169, 537] on button "Save" at bounding box center [158, 534] width 37 height 15
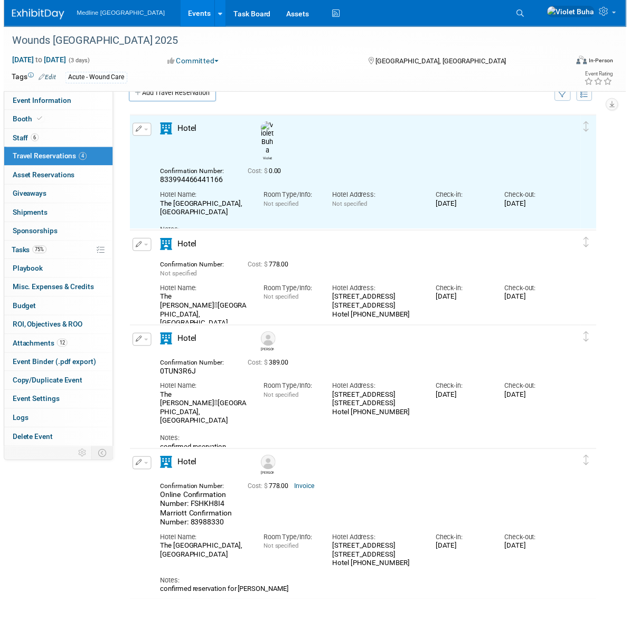
scroll to position [18, 0]
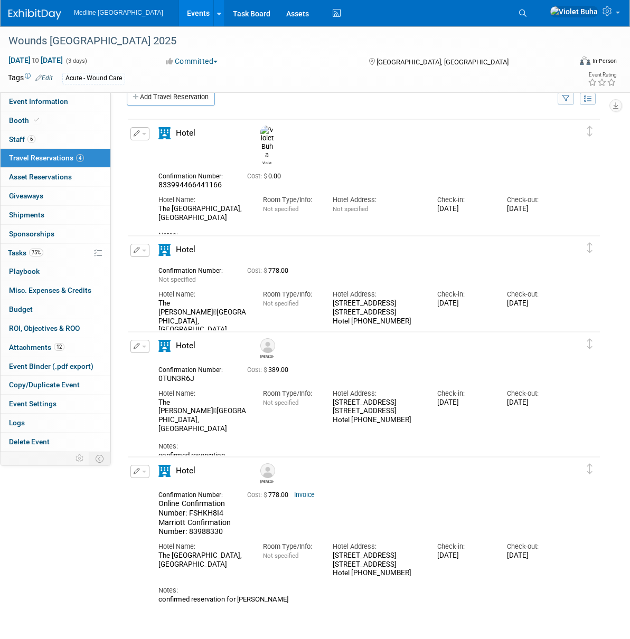
click at [143, 250] on span "button" at bounding box center [144, 251] width 4 height 2
click at [172, 284] on span "Delete Reservation" at bounding box center [181, 286] width 65 height 8
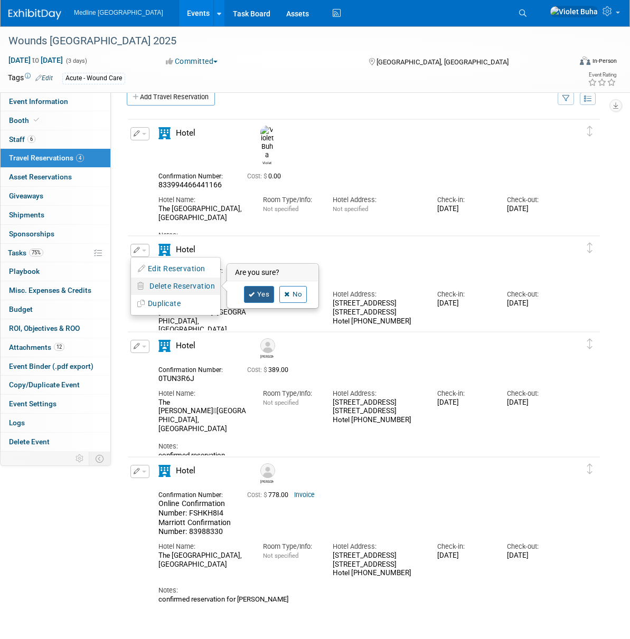
click at [264, 298] on link "Yes" at bounding box center [259, 294] width 31 height 17
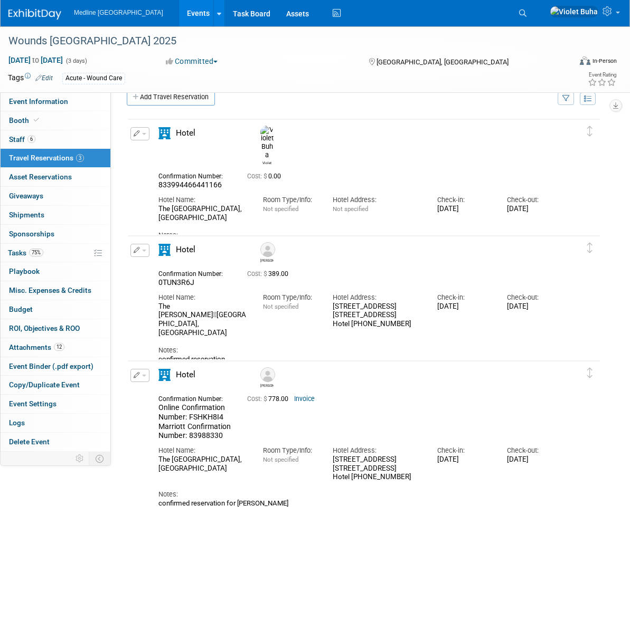
click at [485, 395] on div "Cost: $ 778.00 Invoice" at bounding box center [396, 397] width 298 height 11
click at [146, 134] on span "button" at bounding box center [144, 134] width 4 height 2
click at [161, 150] on button "Edit Reservation" at bounding box center [175, 152] width 89 height 15
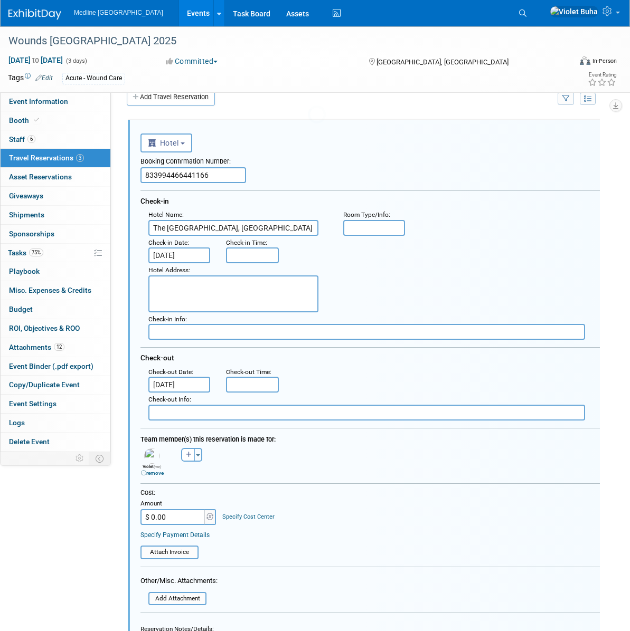
scroll to position [0, 0]
drag, startPoint x: 223, startPoint y: 176, endPoint x: 134, endPoint y: 170, distance: 89.4
click at [134, 170] on div "<i class="fas fa-plane" style="padding: 6px 4px 6px 1px;"></i> Flight <i class=…" at bounding box center [364, 429] width 472 height 619
type input "83946416"
click at [399, 301] on div "Hotel Address :" at bounding box center [373, 287] width 467 height 49
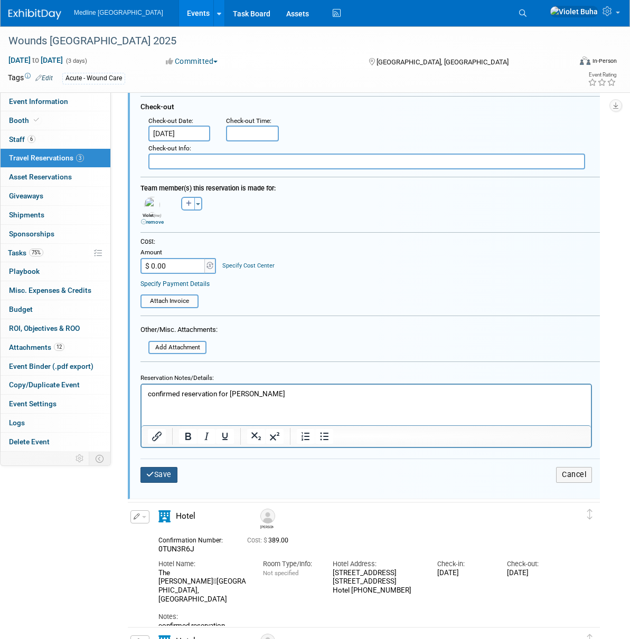
click at [169, 472] on button "Save" at bounding box center [158, 474] width 37 height 15
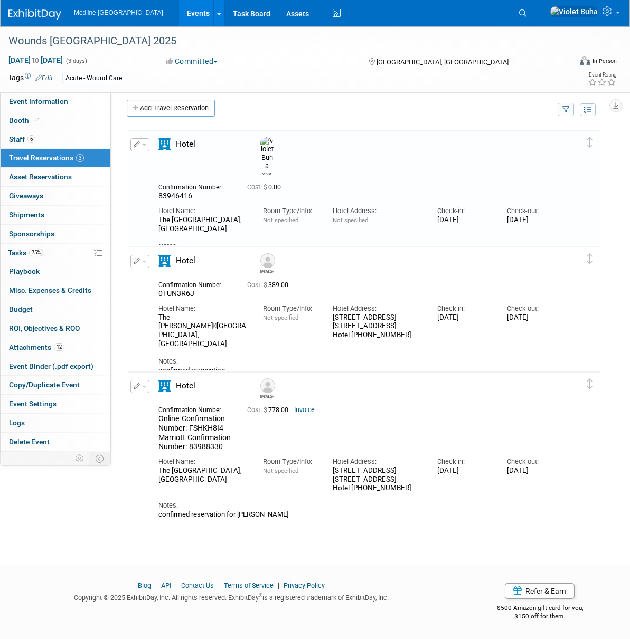
scroll to position [7, 0]
click at [146, 262] on span "button" at bounding box center [144, 262] width 4 height 2
click at [171, 279] on button "Edit Reservation" at bounding box center [175, 279] width 89 height 15
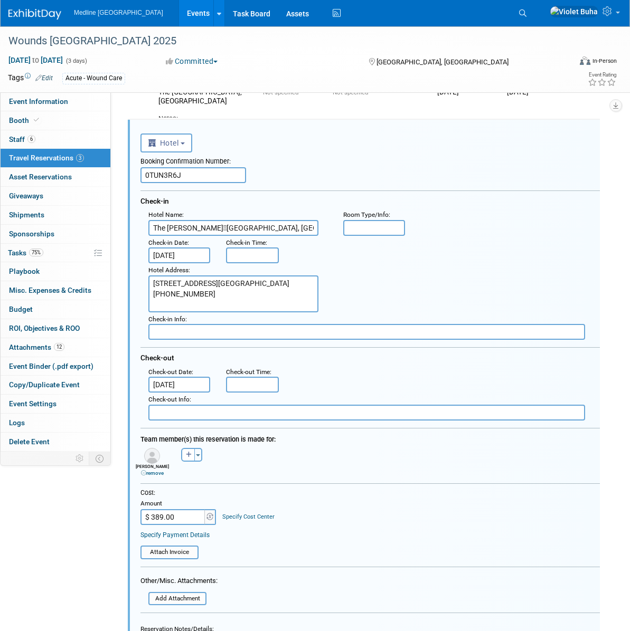
scroll to position [0, 0]
drag, startPoint x: 194, startPoint y: 177, endPoint x: 128, endPoint y: 171, distance: 66.8
click at [128, 171] on div "<i class="fas fa-plane" style="padding: 6px 4px 6px 1px;"></i> Flight <i class=…" at bounding box center [364, 429] width 472 height 619
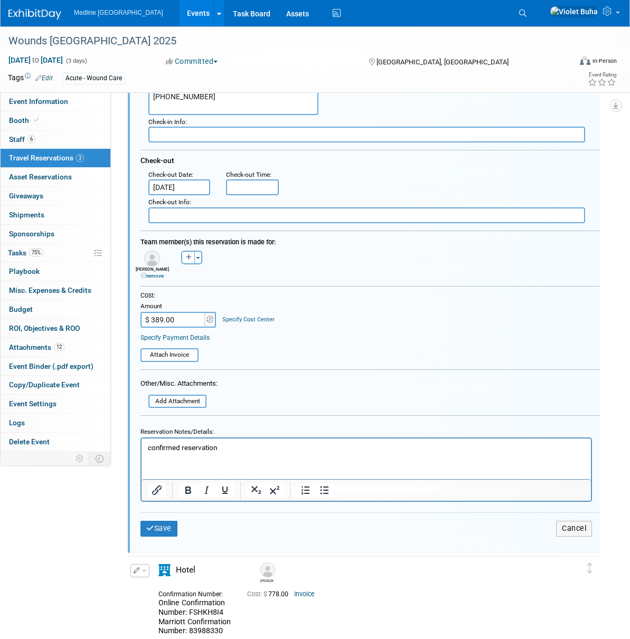
scroll to position [334, 0]
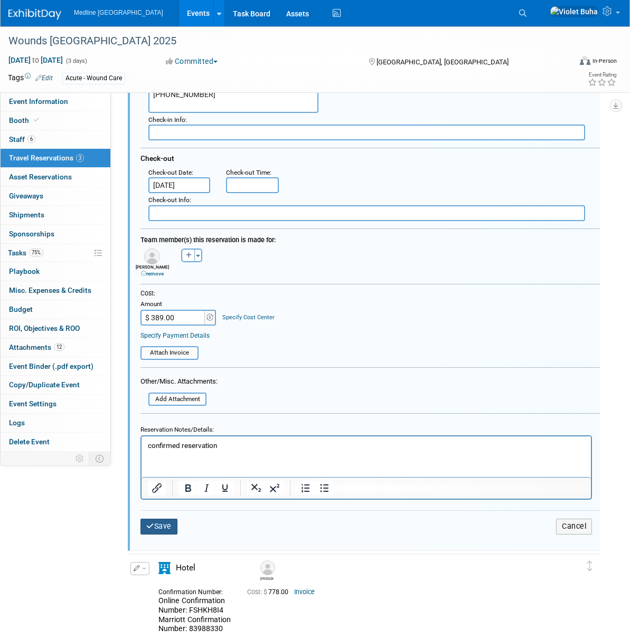
type input "74545953"
click at [164, 527] on button "Save" at bounding box center [158, 526] width 37 height 15
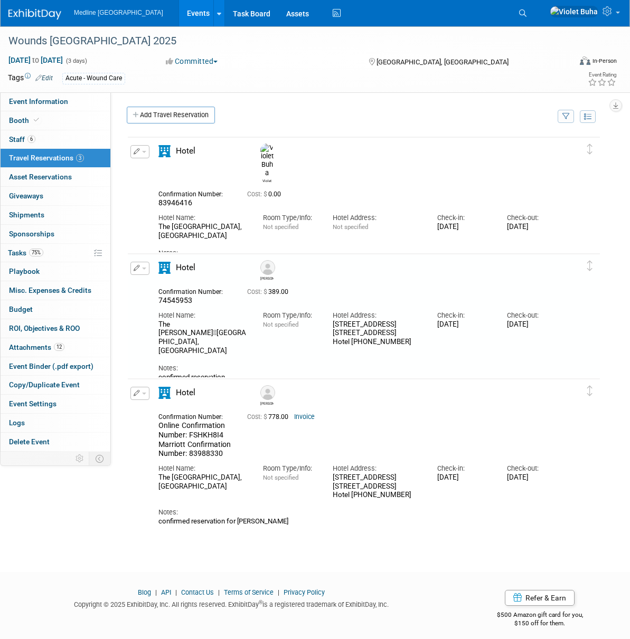
scroll to position [7, 0]
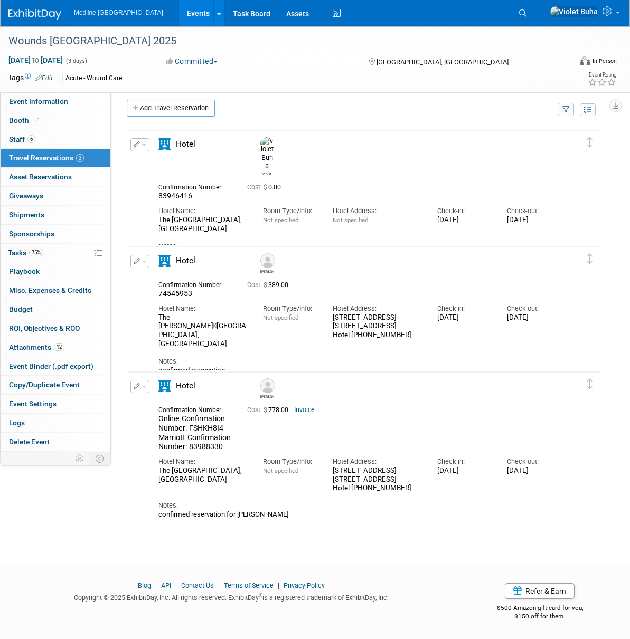
click at [22, 14] on img at bounding box center [34, 14] width 53 height 11
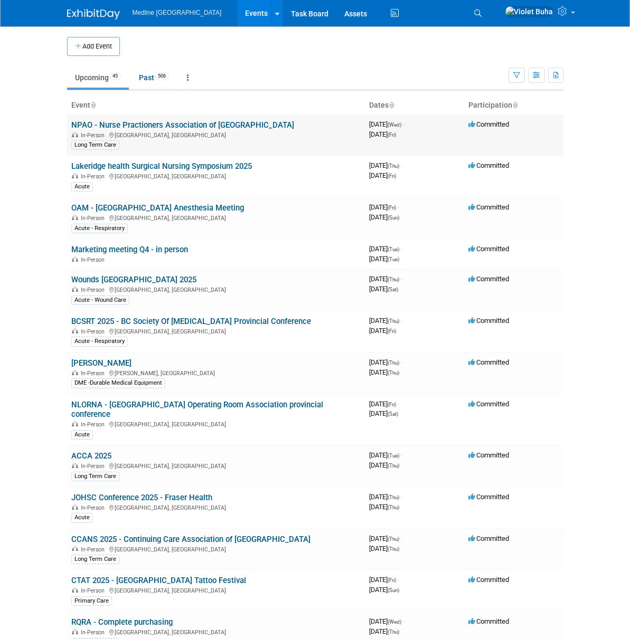
click at [71, 123] on link "NPAO - Nurse Practioners Association of [GEOGRAPHIC_DATA]" at bounding box center [182, 124] width 223 height 9
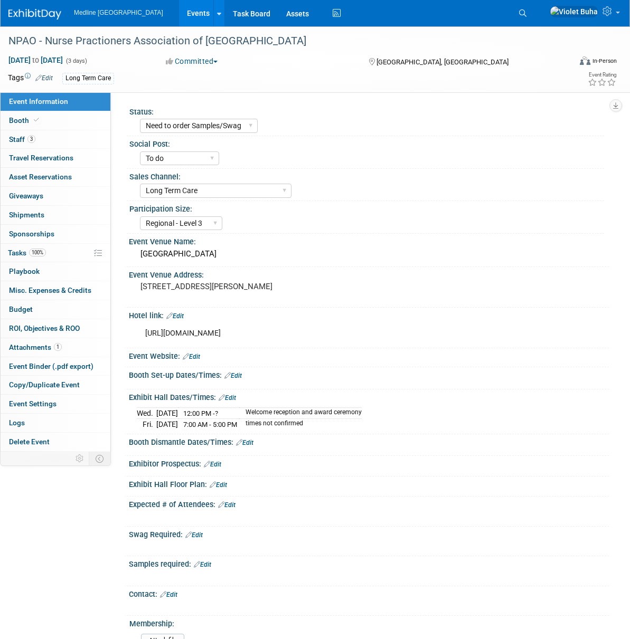
select select "Need to order Samples/Swag"
select select "To do"
select select "Long Term Care"
select select "Regional - Level 3"
click at [55, 139] on link "3 Staff 3" at bounding box center [56, 139] width 110 height 18
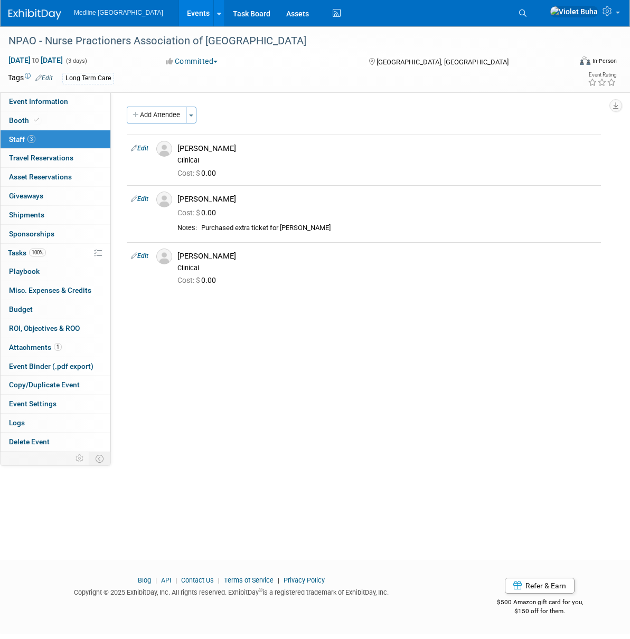
click at [28, 11] on img at bounding box center [34, 14] width 53 height 11
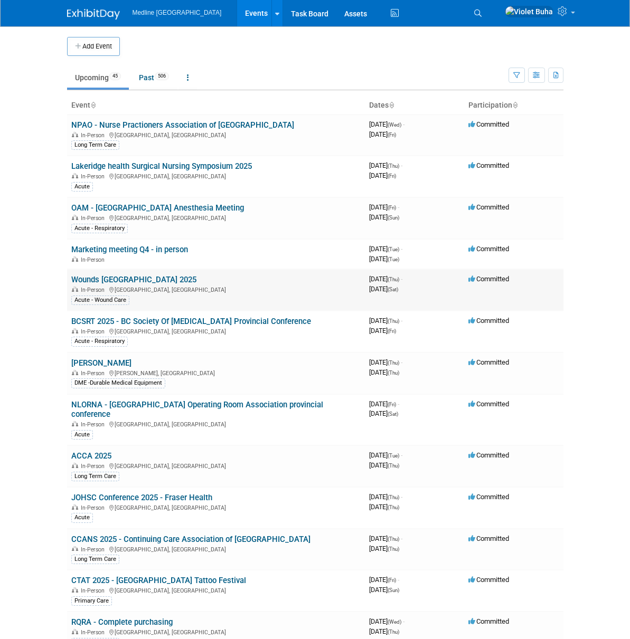
click at [71, 283] on link "Wounds [GEOGRAPHIC_DATA] 2025" at bounding box center [133, 279] width 125 height 9
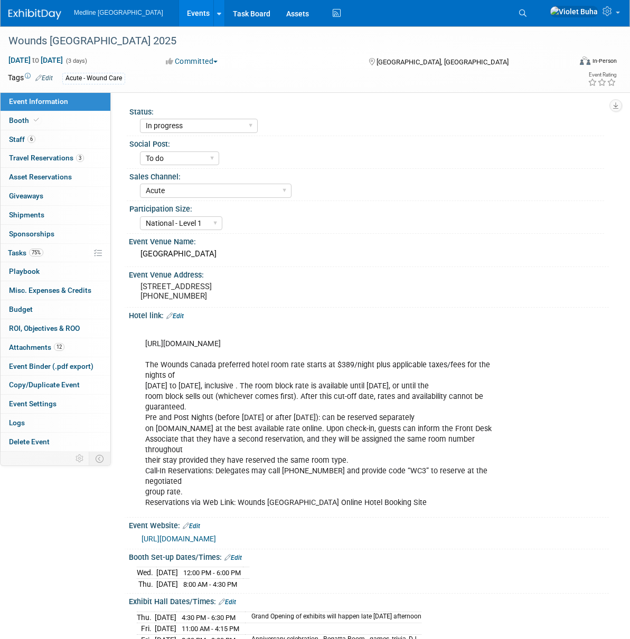
select select "In progress"
select select "To do"
select select "Acute"
select select "National - Level 1"
click at [49, 140] on link "6 Staff 6" at bounding box center [56, 139] width 110 height 18
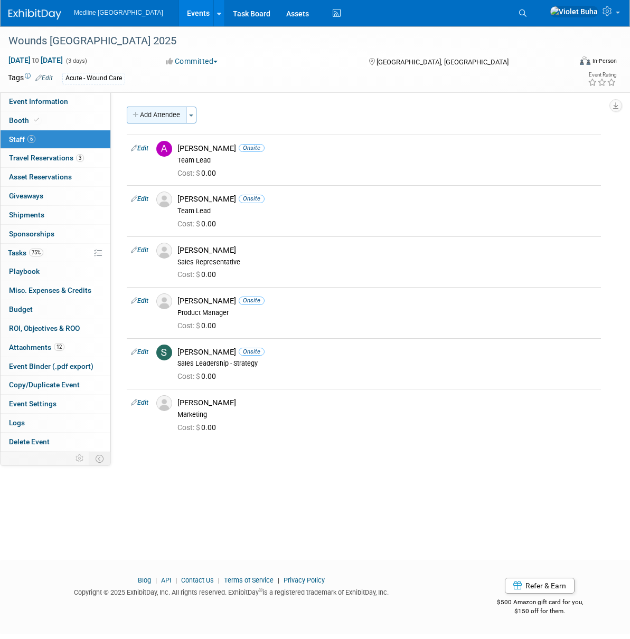
click at [159, 111] on button "Add Attendee" at bounding box center [157, 115] width 60 height 17
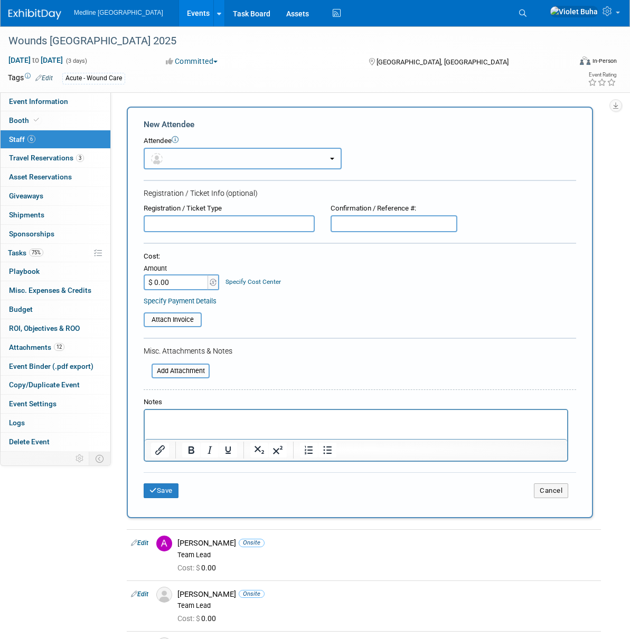
click at [198, 162] on button "button" at bounding box center [243, 159] width 198 height 22
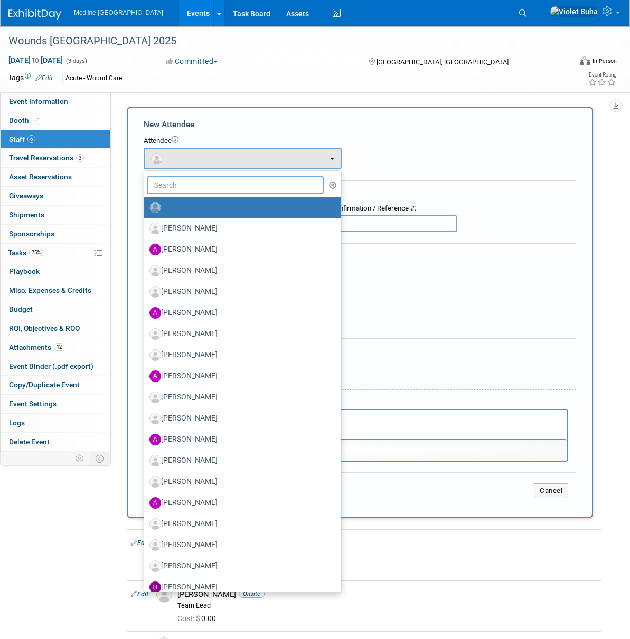
click at [199, 184] on input "text" at bounding box center [235, 185] width 177 height 18
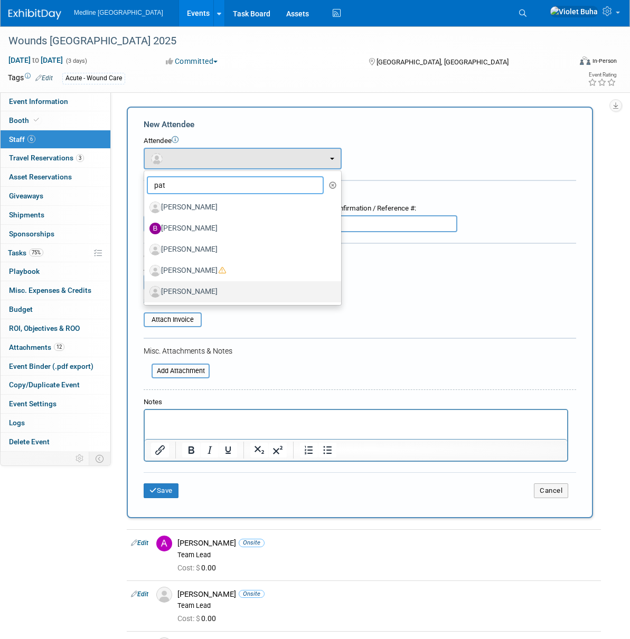
type input "pat"
click at [196, 294] on label "Patricia Stanfel" at bounding box center [239, 291] width 181 height 17
click at [146, 294] on input "Patricia Stanfel" at bounding box center [142, 290] width 7 height 7
select select "90aafef1-651a-405c-a744-7640bb5bb309"
select select "200"
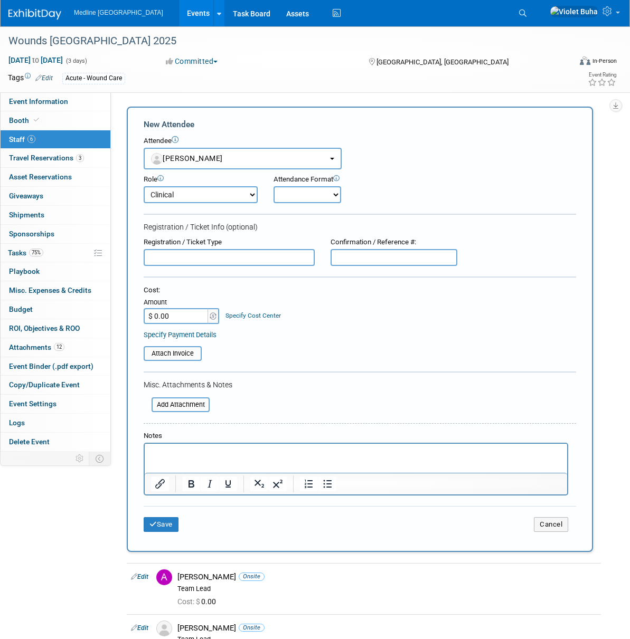
click at [323, 194] on select "Onsite Remote" at bounding box center [307, 194] width 68 height 17
select select "1"
click at [273, 186] on select "Onsite Remote" at bounding box center [307, 194] width 68 height 17
click at [169, 524] on button "Save" at bounding box center [161, 524] width 35 height 15
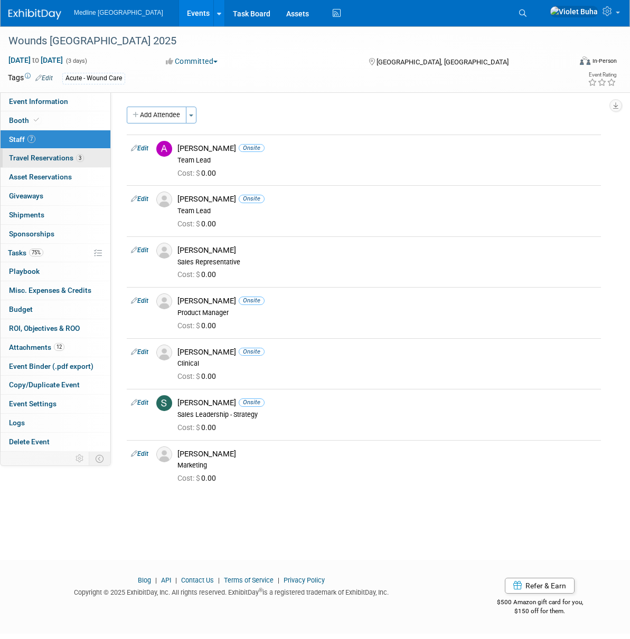
click at [42, 158] on span "Travel Reservations 3" at bounding box center [46, 158] width 75 height 8
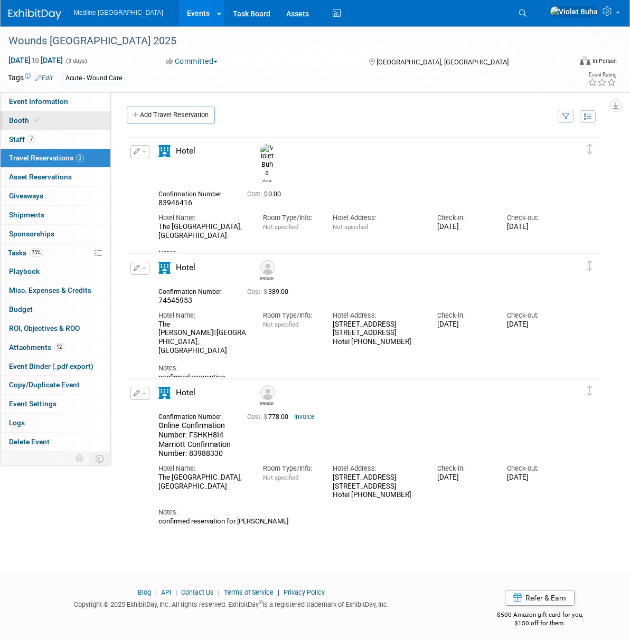
click at [55, 122] on link "Booth" at bounding box center [56, 120] width 110 height 18
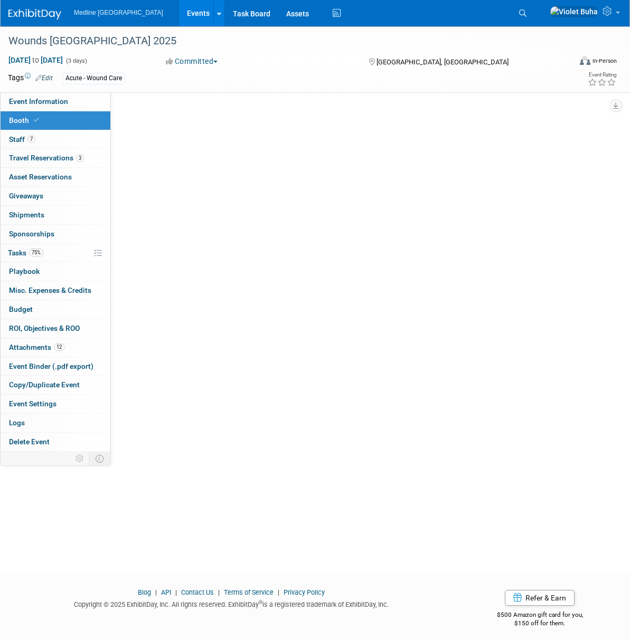
select select "3"
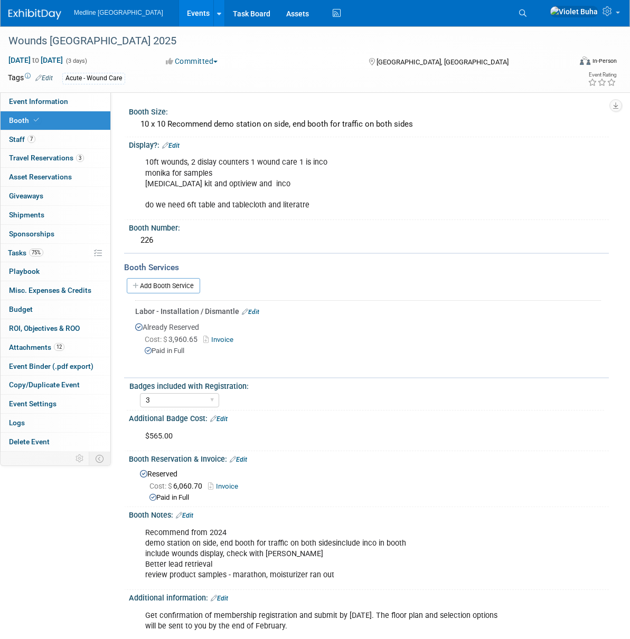
click at [40, 13] on img at bounding box center [34, 14] width 53 height 11
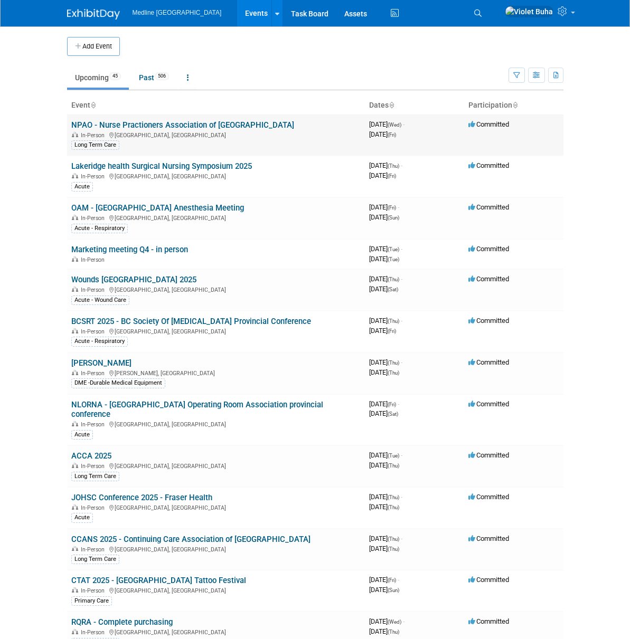
click at [106, 126] on link "NPAO - Nurse Practioners Association of [GEOGRAPHIC_DATA]" at bounding box center [182, 124] width 223 height 9
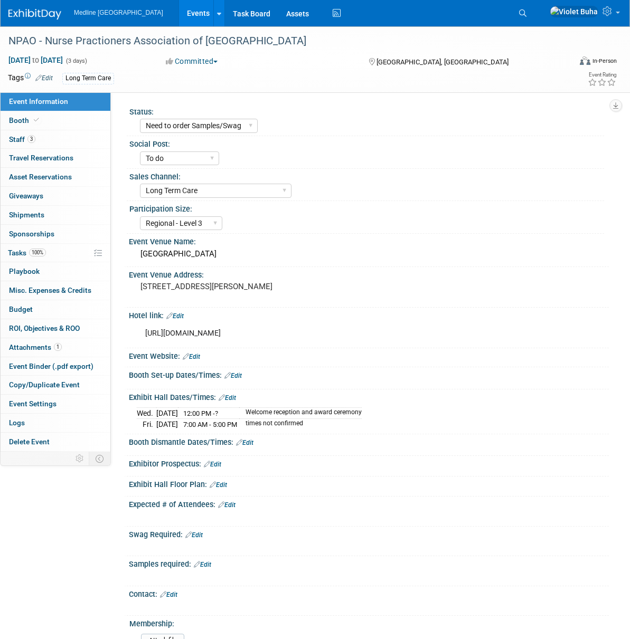
select select "Need to order Samples/Swag"
select select "To do"
select select "Long Term Care"
select select "Regional - Level 3"
click at [36, 14] on img at bounding box center [34, 14] width 53 height 11
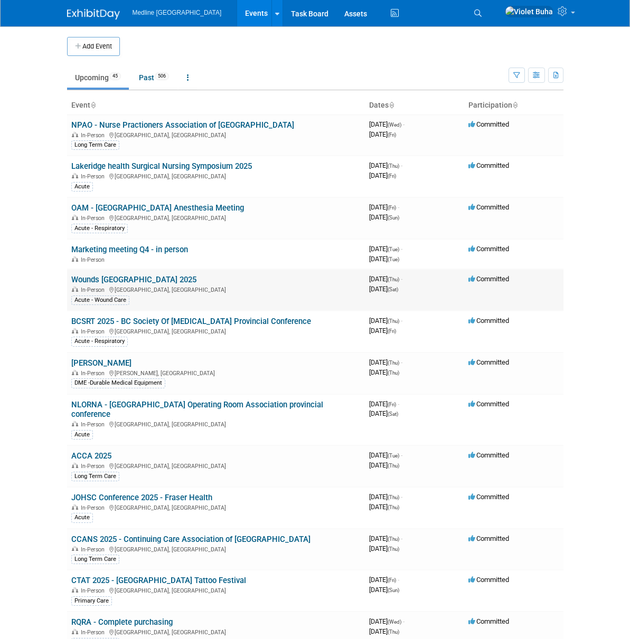
click at [71, 281] on link "Wounds [GEOGRAPHIC_DATA] 2025" at bounding box center [133, 279] width 125 height 9
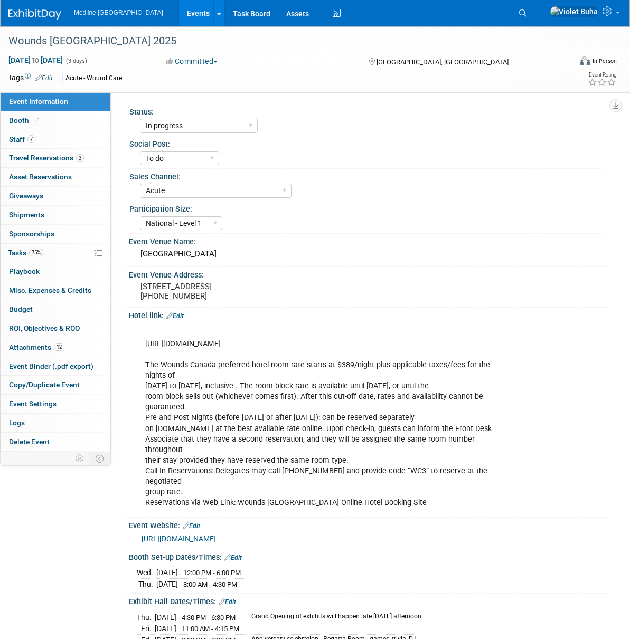
select select "In progress"
select select "To do"
select select "Acute"
select select "National - Level 1"
click at [78, 126] on link "Booth" at bounding box center [56, 120] width 110 height 18
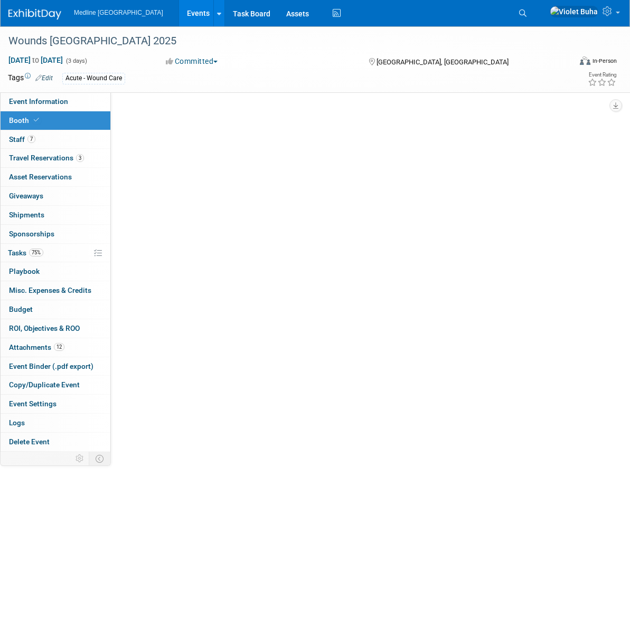
select select "3"
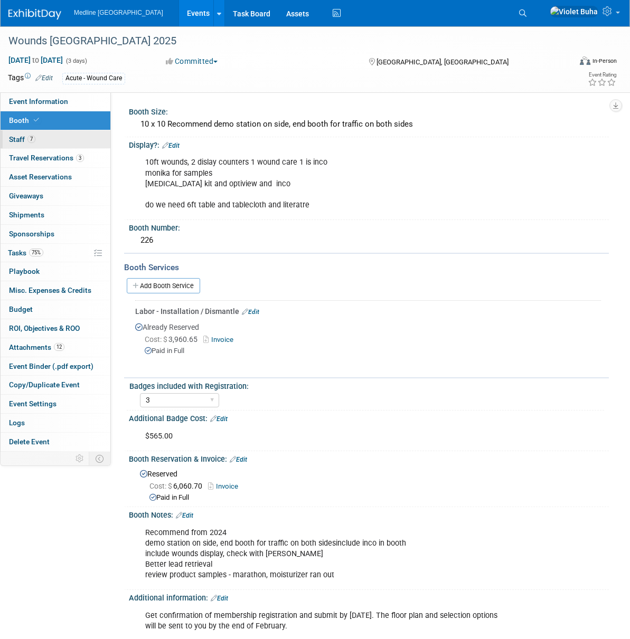
click at [71, 139] on link "7 Staff 7" at bounding box center [56, 139] width 110 height 18
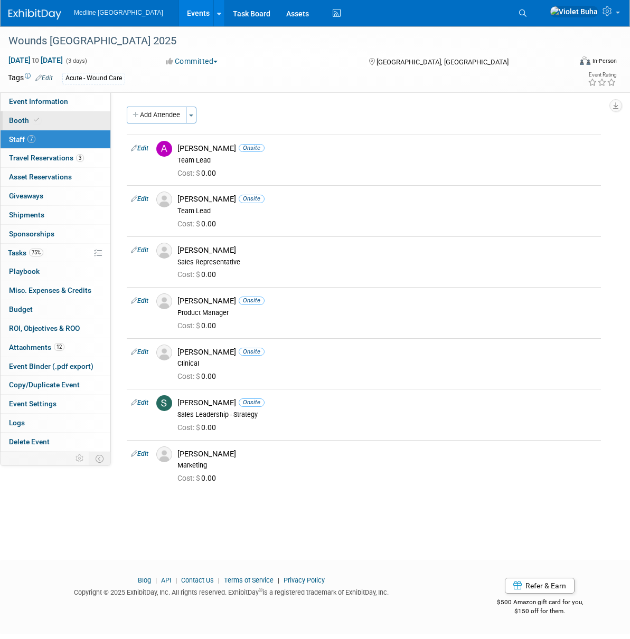
click at [70, 121] on link "Booth" at bounding box center [56, 120] width 110 height 18
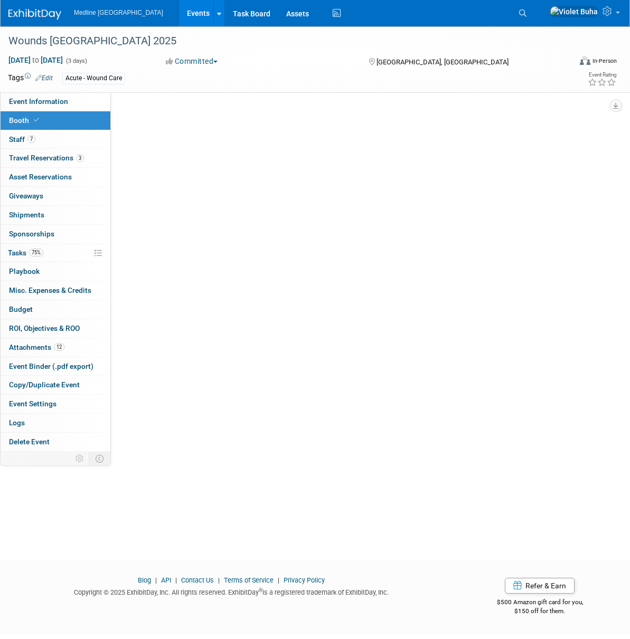
select select "3"
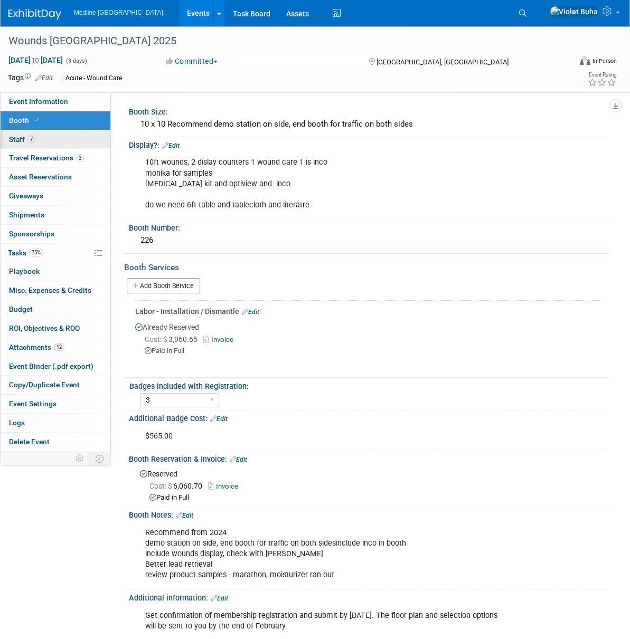
click at [69, 136] on link "7 Staff 7" at bounding box center [56, 139] width 110 height 18
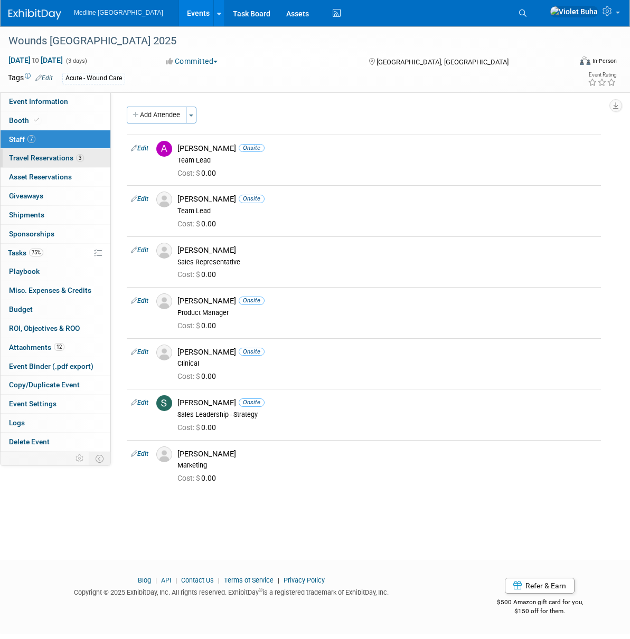
click at [42, 158] on span "Travel Reservations 3" at bounding box center [46, 158] width 75 height 8
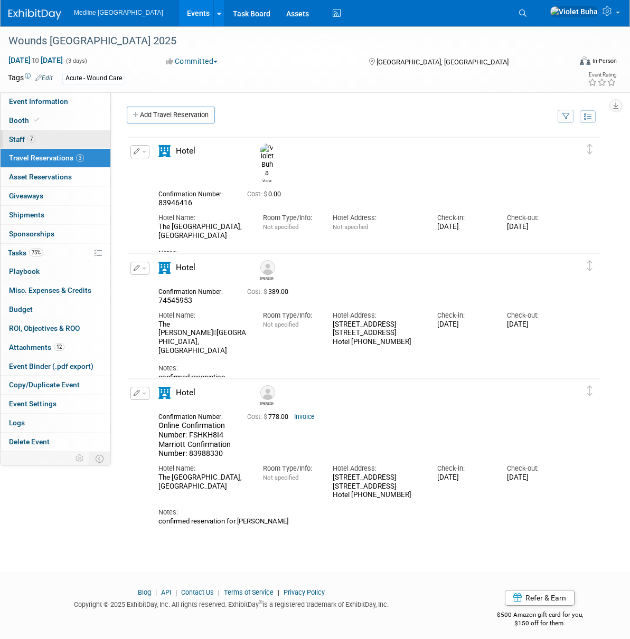
click at [67, 140] on link "7 Staff 7" at bounding box center [56, 139] width 110 height 18
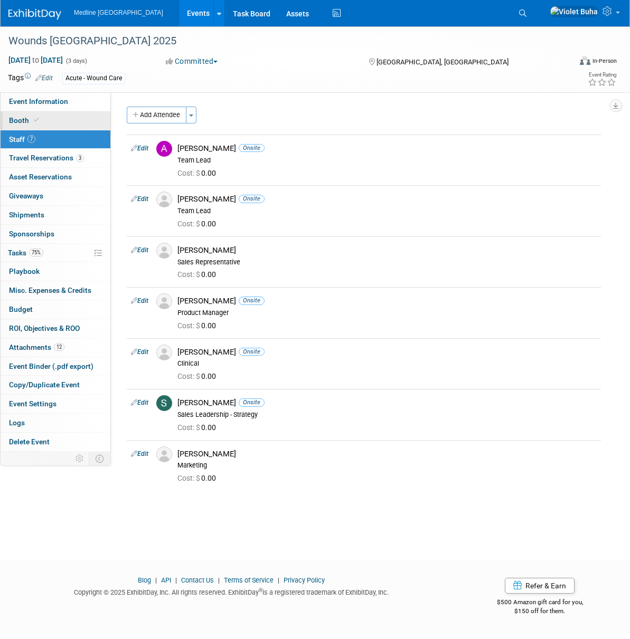
click at [67, 122] on link "Booth" at bounding box center [56, 120] width 110 height 18
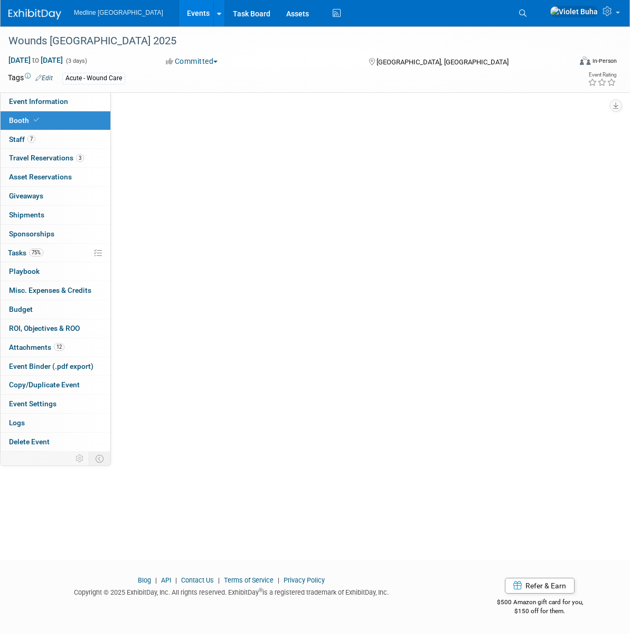
select select "3"
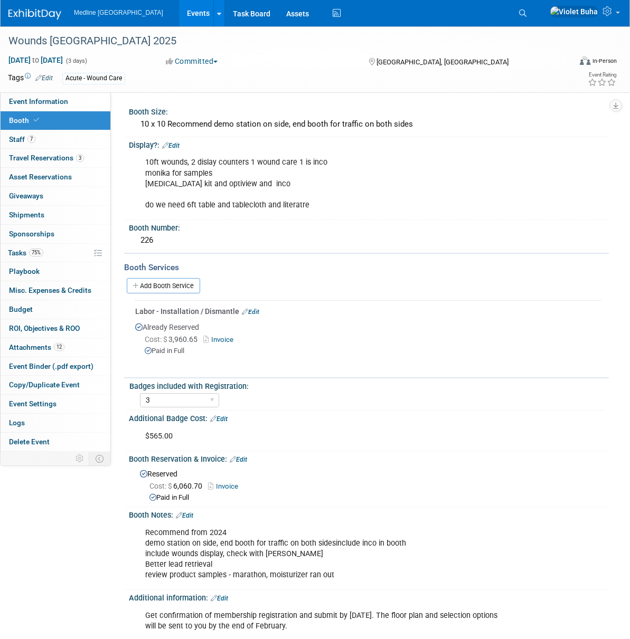
click at [41, 10] on img at bounding box center [34, 14] width 53 height 11
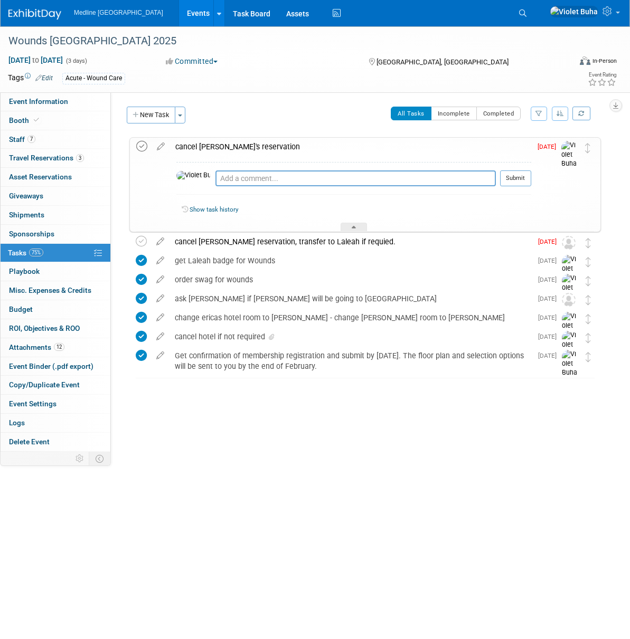
click at [144, 147] on icon at bounding box center [141, 146] width 11 height 11
click at [139, 242] on icon at bounding box center [141, 241] width 11 height 11
click at [49, 17] on img at bounding box center [34, 14] width 53 height 11
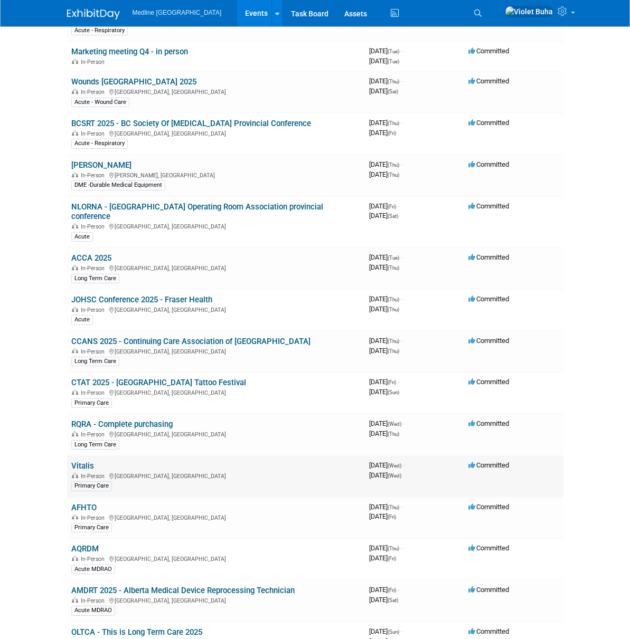
scroll to position [205, 0]
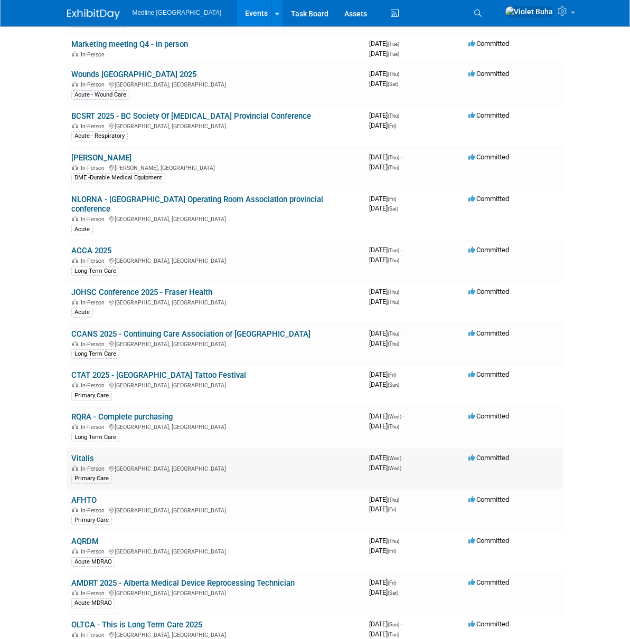
click at [71, 454] on link "Vitalis" at bounding box center [82, 458] width 23 height 9
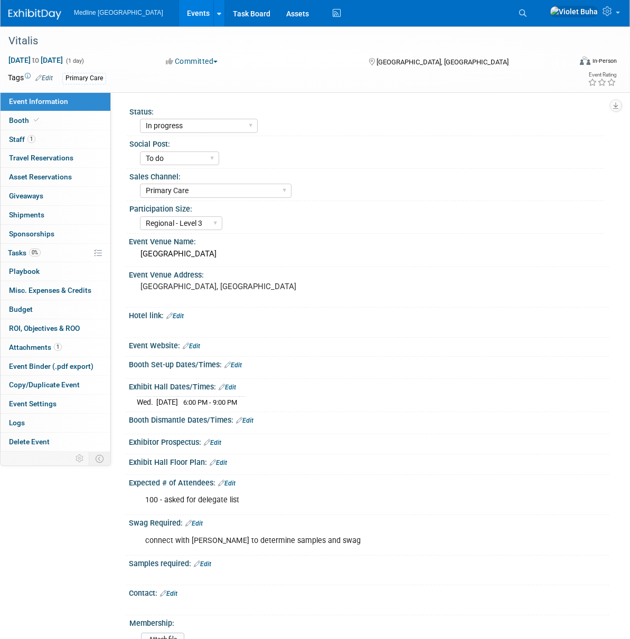
select select "In progress"
select select "To do"
select select "Primary Care"
select select "Regional - Level 3"
click at [15, 253] on span "Tasks 0%" at bounding box center [24, 253] width 33 height 8
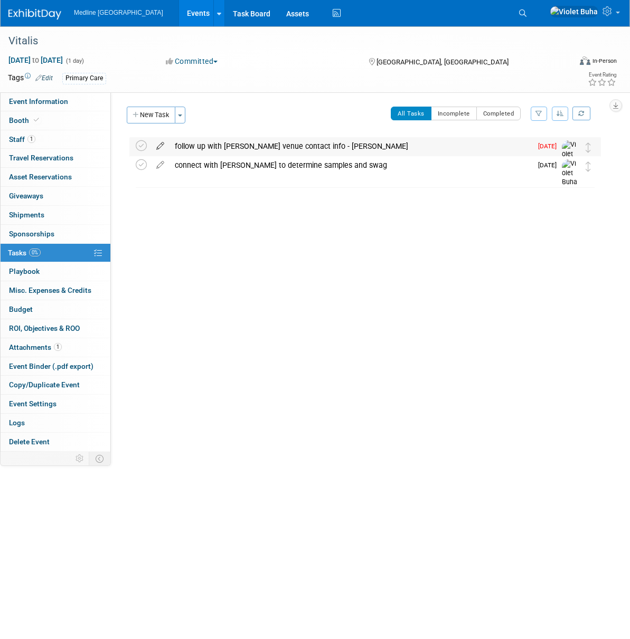
click at [160, 146] on icon at bounding box center [160, 143] width 18 height 13
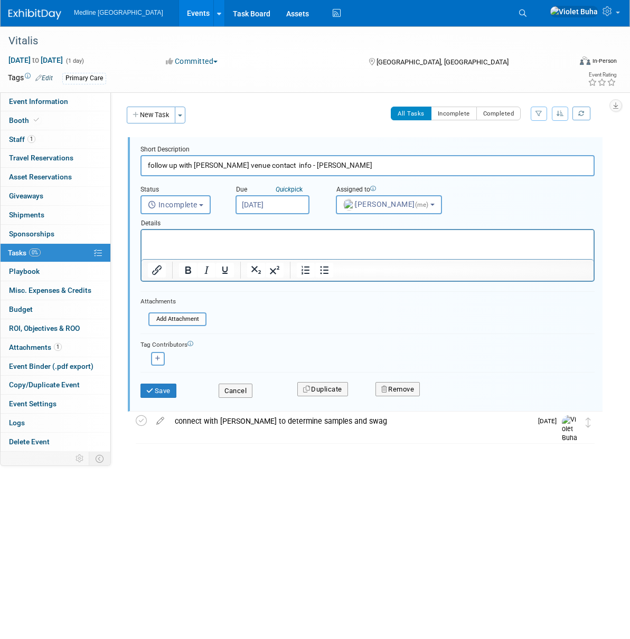
click at [302, 204] on input "Sep 24, 2025" at bounding box center [272, 204] width 74 height 19
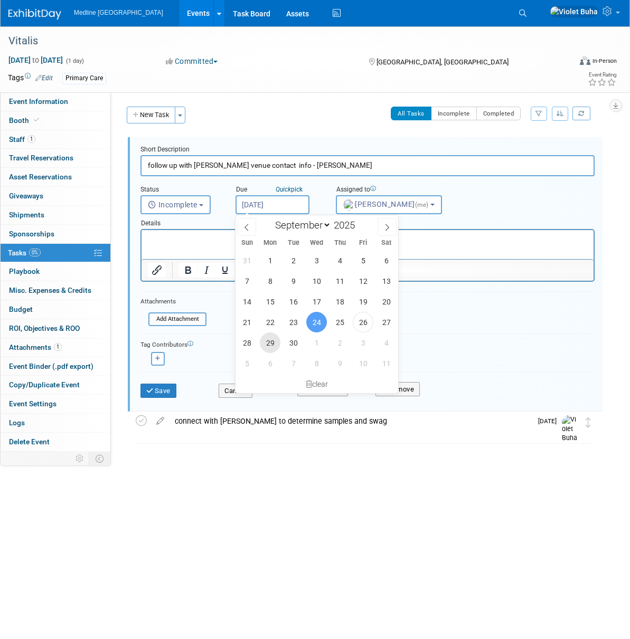
click at [269, 342] on span "29" at bounding box center [270, 342] width 21 height 21
type input "Sep 29, 2025"
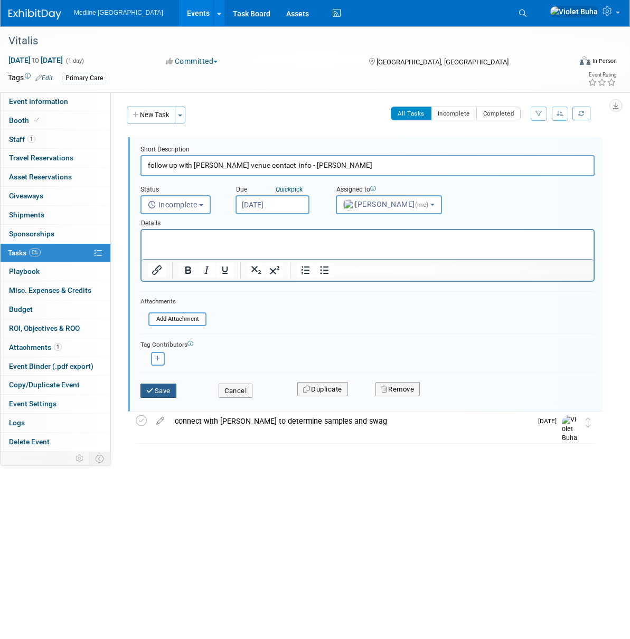
click at [171, 394] on button "Save" at bounding box center [158, 391] width 36 height 15
